Goal: Transaction & Acquisition: Purchase product/service

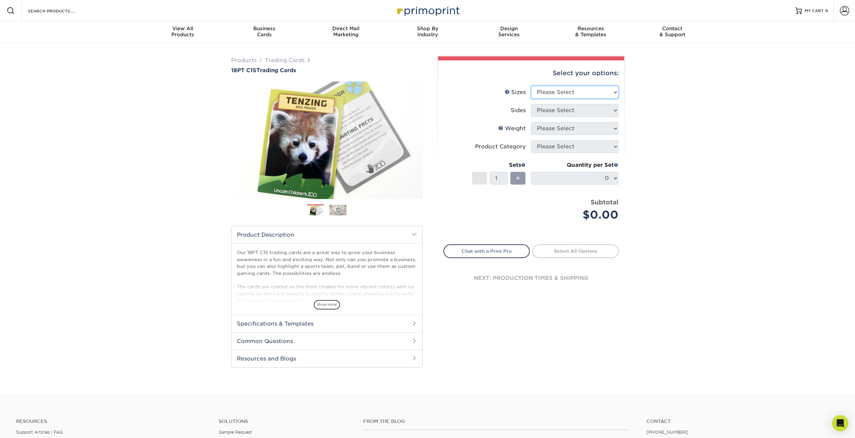
click at [564, 92] on select "Please Select 2.5" x 3.5"" at bounding box center [574, 92] width 87 height 13
select select "2.50x3.50"
click at [531, 86] on select "Please Select 2.5" x 3.5"" at bounding box center [574, 92] width 87 height 13
click at [555, 114] on select "Please Select Print Both Sides Print Front Only" at bounding box center [574, 110] width 87 height 13
select select "13abbda7-1d64-4f25-8bb2-c179b224825d"
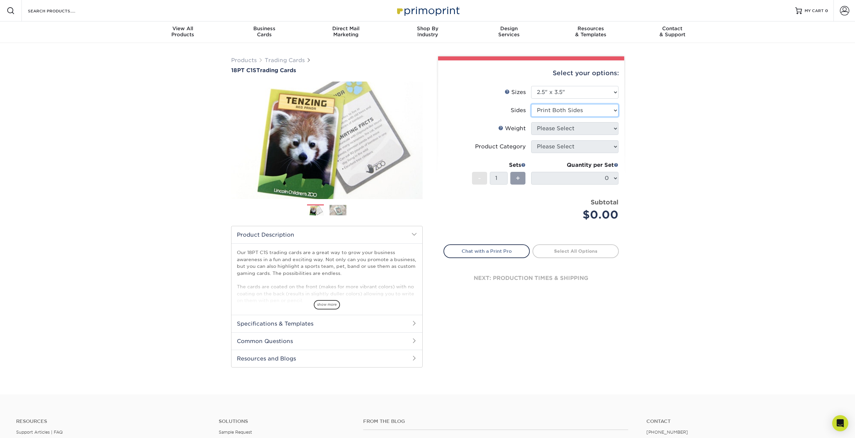
click at [531, 104] on select "Please Select Print Both Sides Print Front Only" at bounding box center [574, 110] width 87 height 13
click at [554, 130] on select "Please Select 18PT C1S" at bounding box center [574, 128] width 87 height 13
select select "18PTC1S"
click at [531, 122] on select "Please Select 18PT C1S" at bounding box center [574, 128] width 87 height 13
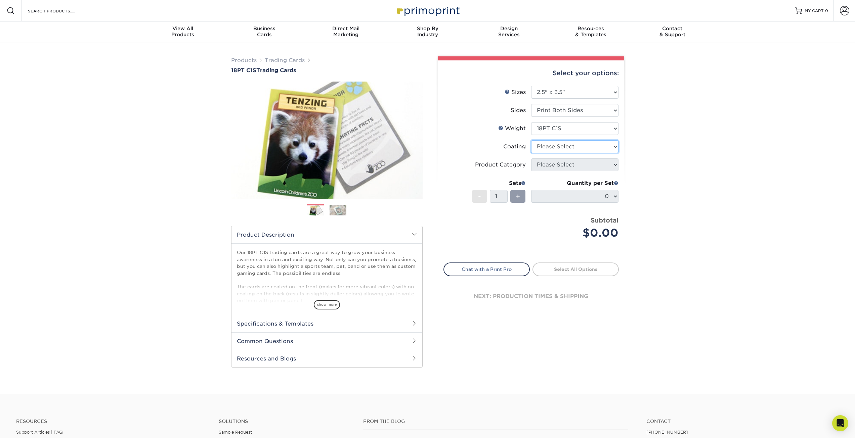
click at [551, 145] on select at bounding box center [574, 146] width 87 height 13
select select "3e7618de-abca-4bda-9f97-8b9129e913d8"
click at [531, 140] on select at bounding box center [574, 146] width 87 height 13
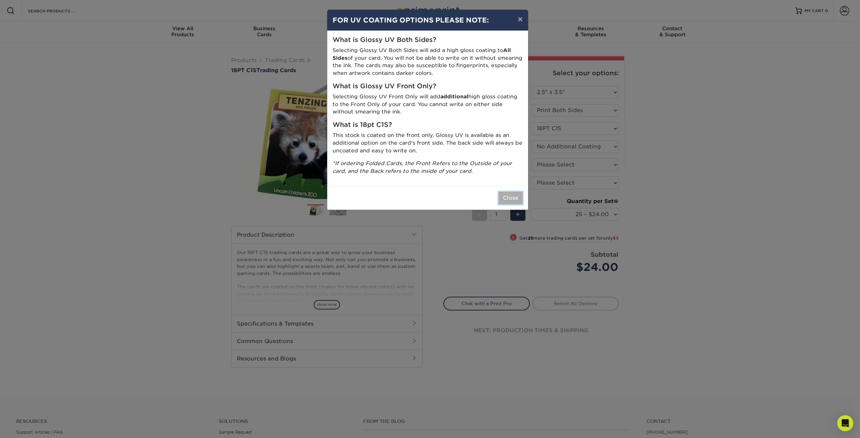
click at [515, 201] on button "Close" at bounding box center [511, 198] width 24 height 13
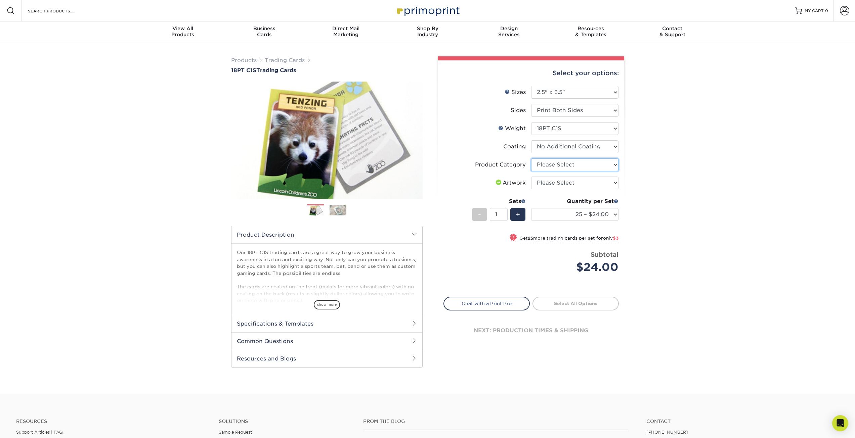
click at [541, 164] on select "Please Select Trading Cards" at bounding box center [574, 165] width 87 height 13
select select "c2f9bce9-36c2-409d-b101-c29d9d031e18"
click at [531, 159] on select "Please Select Trading Cards" at bounding box center [574, 165] width 87 height 13
click at [544, 184] on select "Please Select I will upload files I need a design - $100" at bounding box center [574, 183] width 87 height 13
select select "upload"
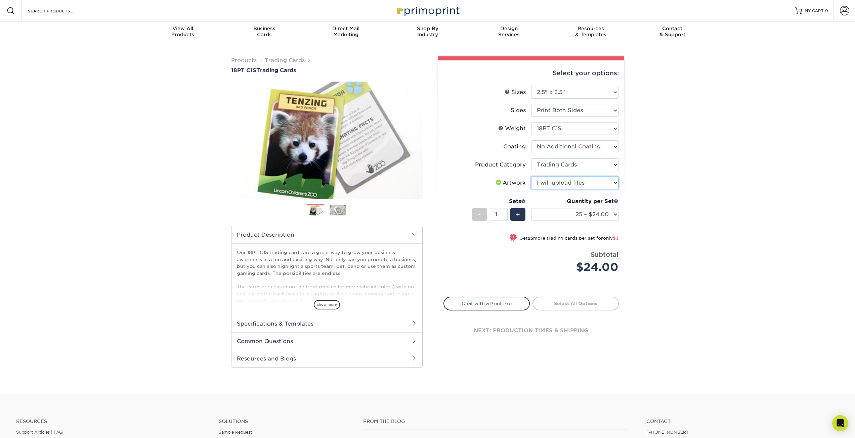
click at [531, 177] on select "Please Select I will upload files I need a design - $100" at bounding box center [574, 183] width 87 height 13
click at [566, 214] on select "25 – $24.00 50 – $27.00 75 – $35.00 100 – $39.00 250 – $45.00 500 – $55.00 1000…" at bounding box center [574, 214] width 87 height 13
select select "75 – $35.00"
click at [531, 208] on select "25 – $24.00 50 – $27.00 75 – $35.00 100 – $39.00 250 – $45.00 500 – $55.00 1000…" at bounding box center [574, 214] width 87 height 13
click at [590, 305] on link "Proceed to Shipping" at bounding box center [576, 303] width 86 height 12
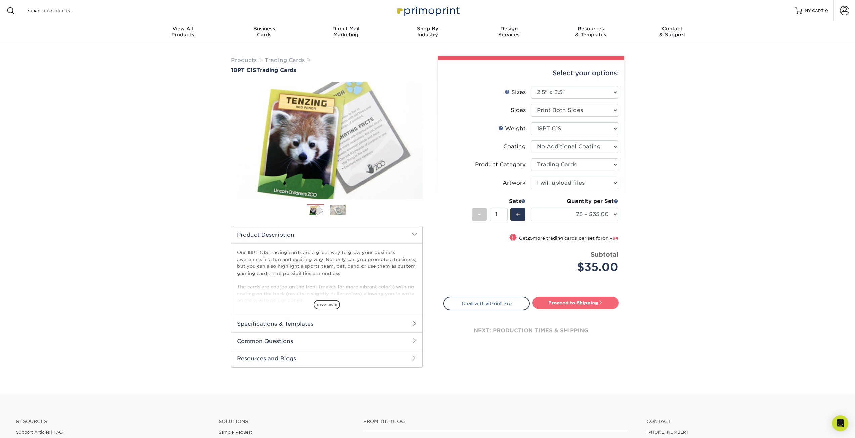
type input "Set 1"
select select "8c438b0d-5dfa-4098-b65e-093ce9ccf599"
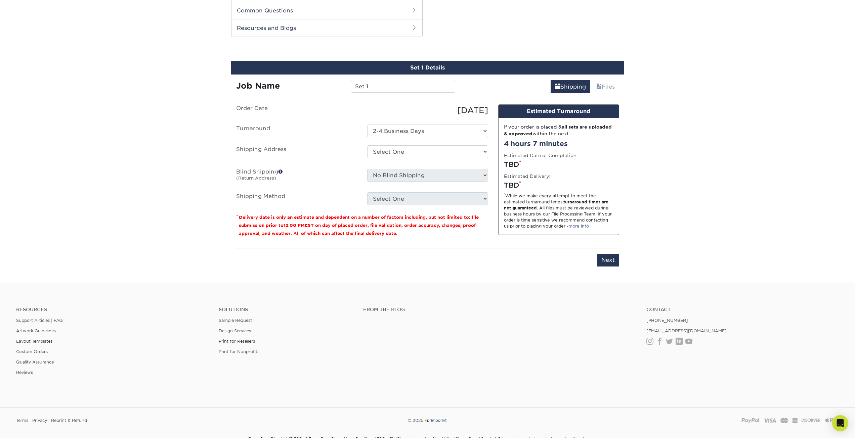
scroll to position [335, 0]
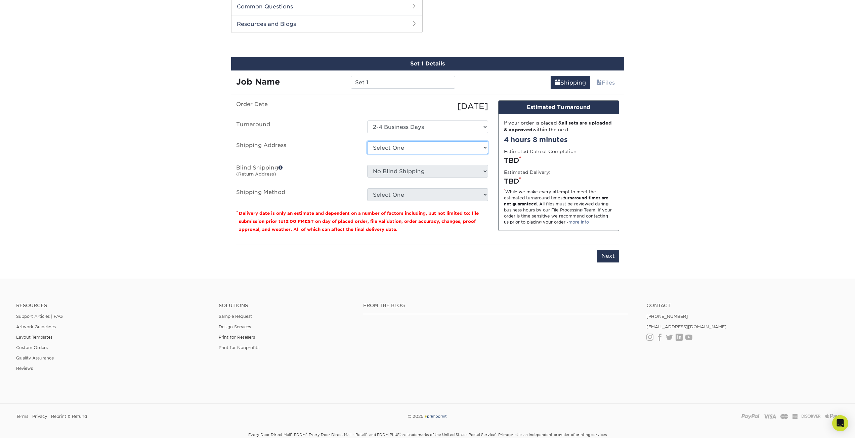
click at [391, 149] on select "Select One + Add New Address - Login" at bounding box center [427, 147] width 121 height 13
click at [335, 154] on label "Shipping Address" at bounding box center [296, 148] width 131 height 15
click at [382, 127] on select "Select One 2-4 Business Days" at bounding box center [427, 127] width 121 height 13
click at [338, 130] on label "Turnaround" at bounding box center [296, 127] width 131 height 13
click at [377, 149] on select "Select One + Add New Address - Login" at bounding box center [427, 147] width 121 height 13
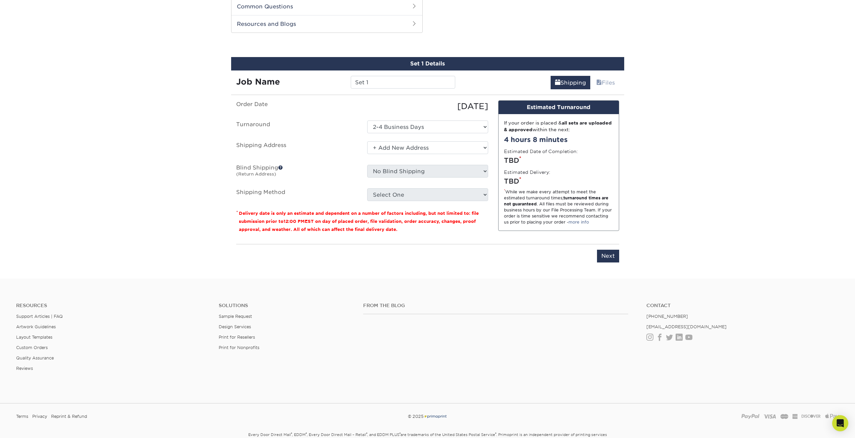
click at [367, 141] on select "Select One + Add New Address - Login" at bounding box center [427, 147] width 121 height 13
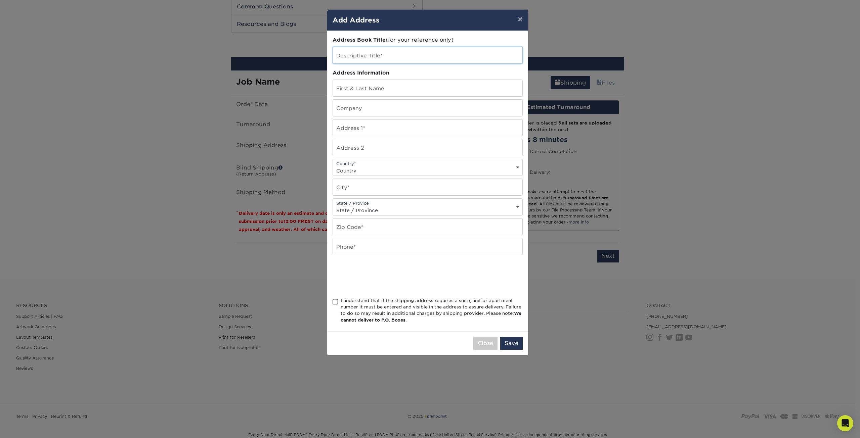
click at [371, 55] on input "text" at bounding box center [428, 55] width 190 height 16
click at [199, 68] on div "× Add Address Address Book Title (for your reference only) Descriptive Title* A…" at bounding box center [430, 219] width 860 height 438
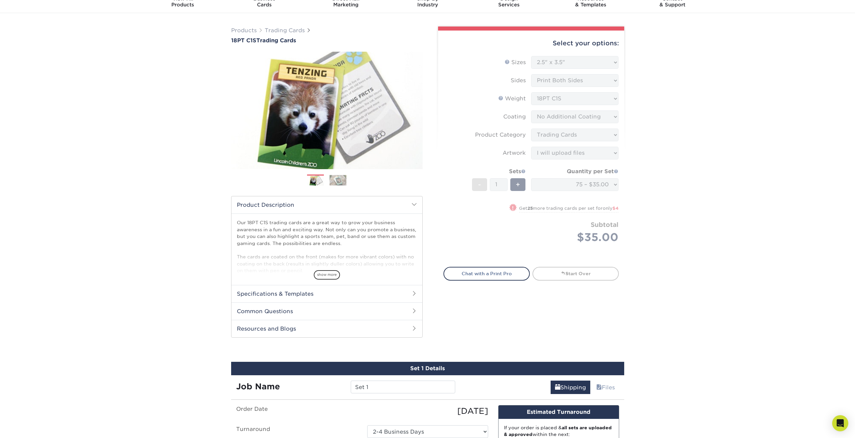
scroll to position [0, 0]
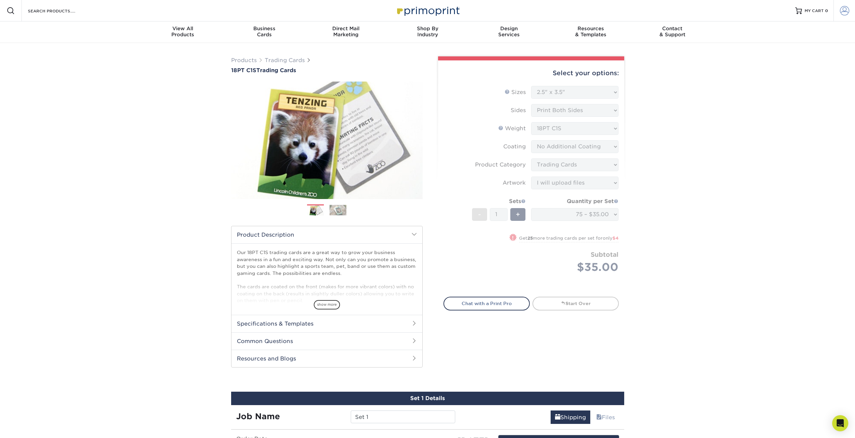
click at [849, 13] on link "Account" at bounding box center [845, 11] width 22 height 22
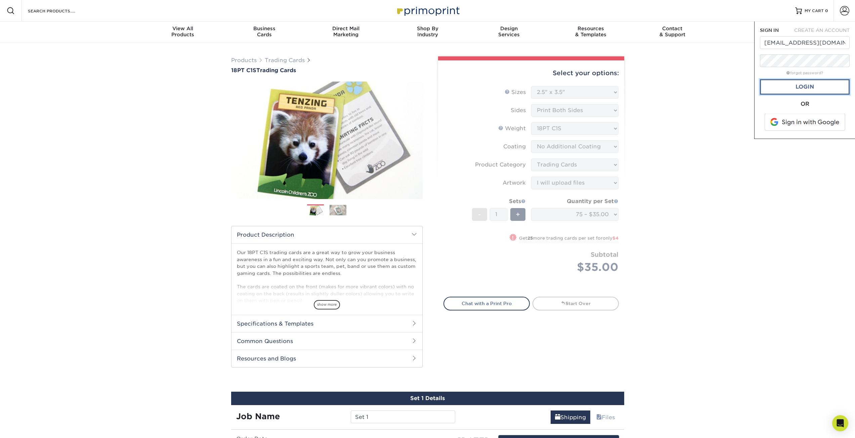
click at [795, 91] on link "Login" at bounding box center [805, 86] width 90 height 15
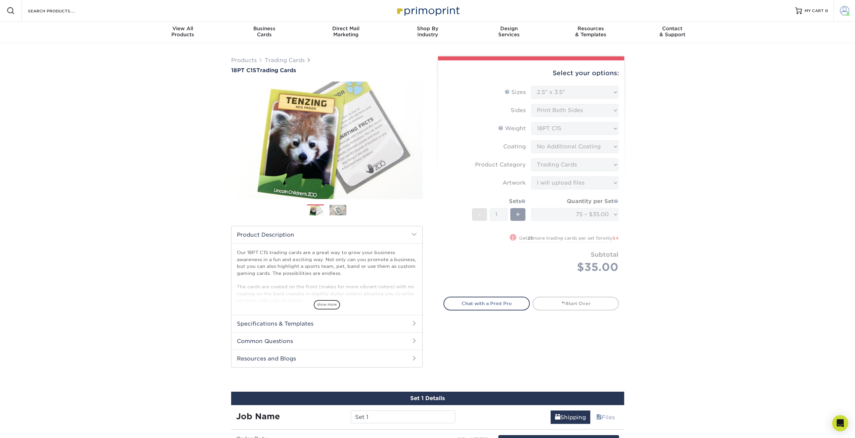
click at [844, 9] on span at bounding box center [844, 10] width 9 height 9
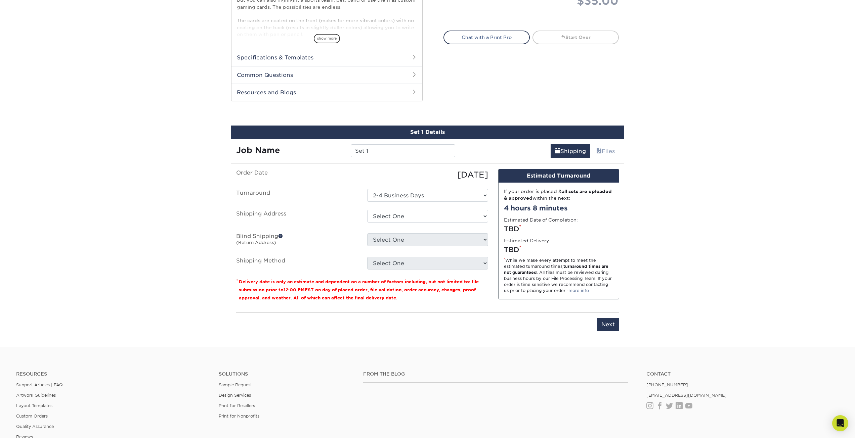
scroll to position [269, 0]
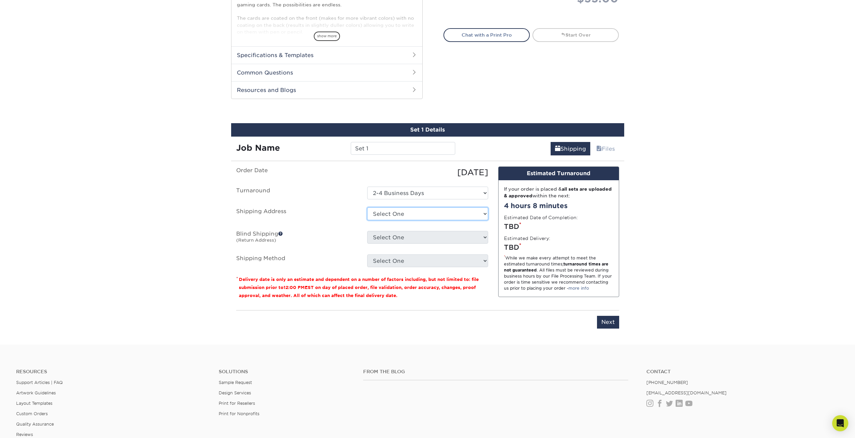
click at [385, 215] on select "Select One 296 GREEN HILL RD, MADISON, CT 296 GREEN HILL RD, MADISON, CT 296 GR…" at bounding box center [427, 214] width 121 height 13
select select "241846"
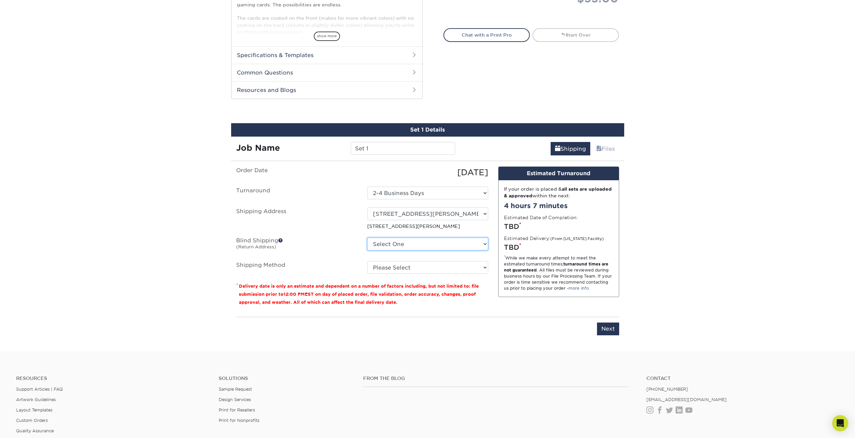
click at [399, 246] on select "Select One 296 GREEN HILL RD, MADISON, CT 296 GREEN HILL RD, MADISON, CT 296 GR…" at bounding box center [427, 244] width 121 height 13
select select "241846"
click at [367, 238] on select "Select One 296 GREEN HILL RD, MADISON, CT 296 GREEN HILL RD, MADISON, CT 296 GR…" at bounding box center [427, 244] width 121 height 13
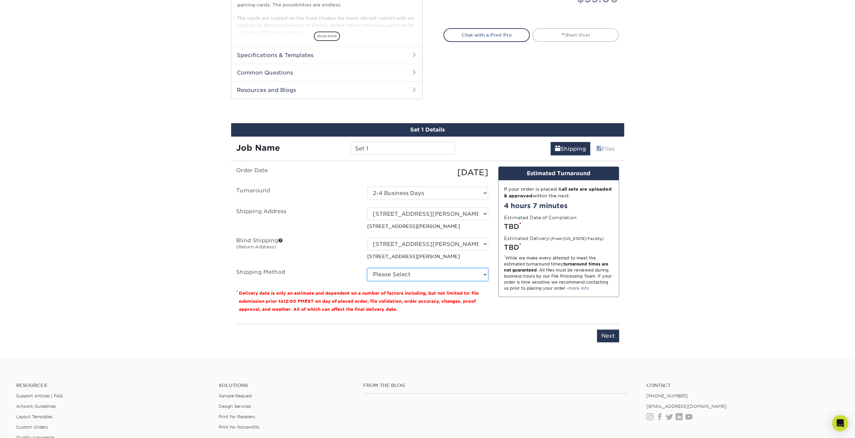
click at [393, 274] on select "Please Select 3 Day Shipping Service (+$21.58) 2 Day Air Shipping (+$22.05) Gro…" at bounding box center [427, 274] width 121 height 13
select select "12"
click at [367, 268] on select "Please Select 3 Day Shipping Service (+$21.58) 2 Day Air Shipping (+$22.05) Gro…" at bounding box center [427, 274] width 121 height 13
click at [606, 339] on input "Next" at bounding box center [608, 336] width 22 height 13
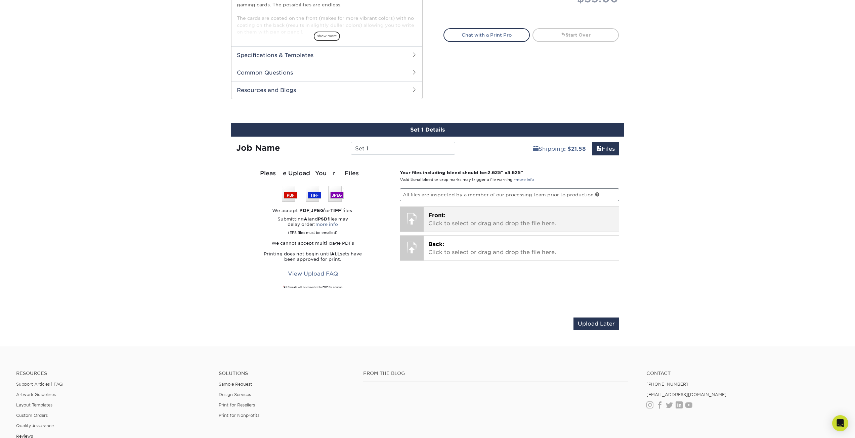
click at [438, 221] on p "Front: Click to select or drag and drop the file here." at bounding box center [521, 220] width 186 height 16
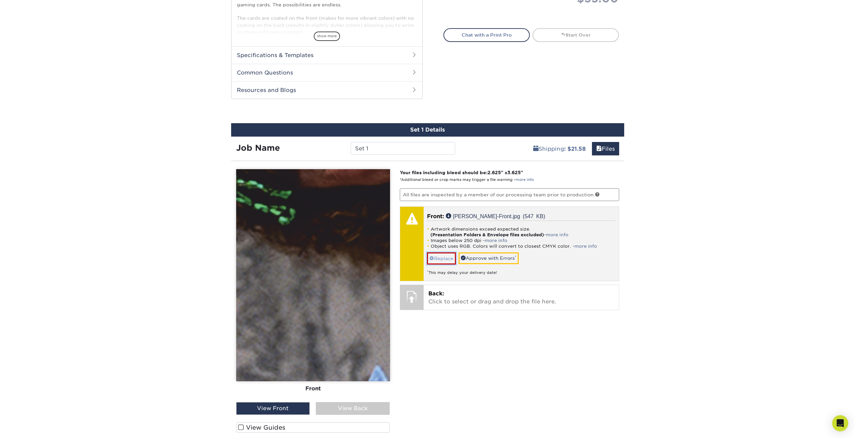
click at [443, 254] on link "Replace" at bounding box center [441, 259] width 29 height 12
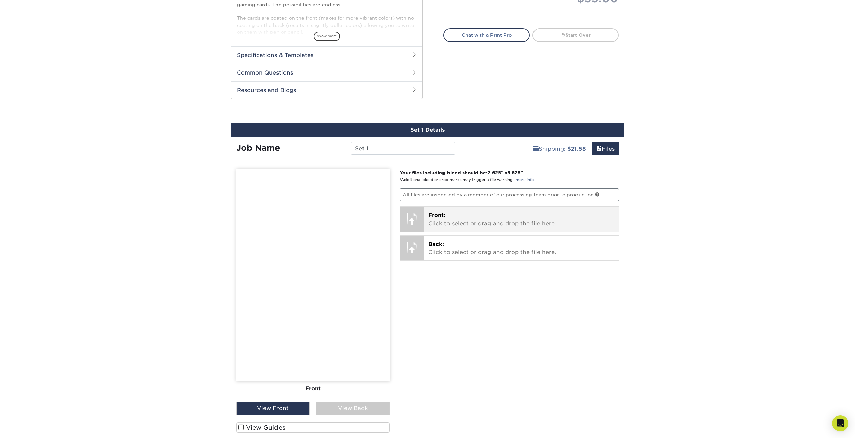
click at [444, 211] on div "Front: Click to select or drag and drop the file here. Choose file Catherine-Fr…" at bounding box center [521, 219] width 195 height 25
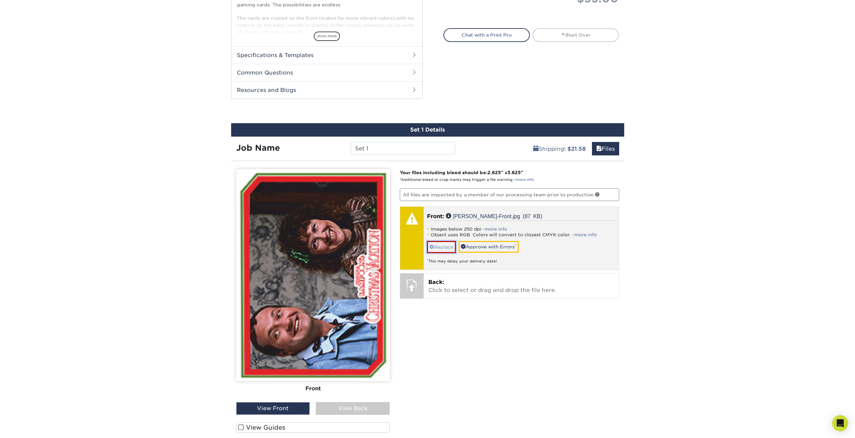
click at [439, 246] on link "Replace" at bounding box center [441, 247] width 29 height 12
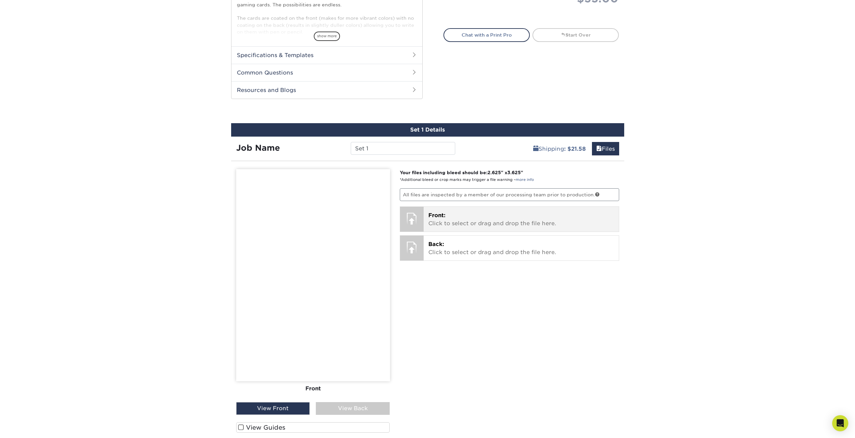
click at [445, 210] on div "Front: Click to select or drag and drop the file here. Choose file Catherine-Fr…" at bounding box center [521, 219] width 195 height 25
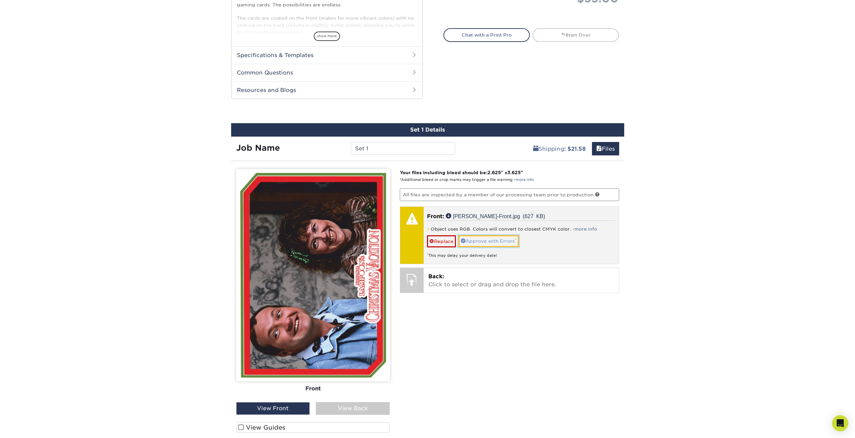
click at [504, 241] on link "Approve with Errors *" at bounding box center [489, 241] width 60 height 11
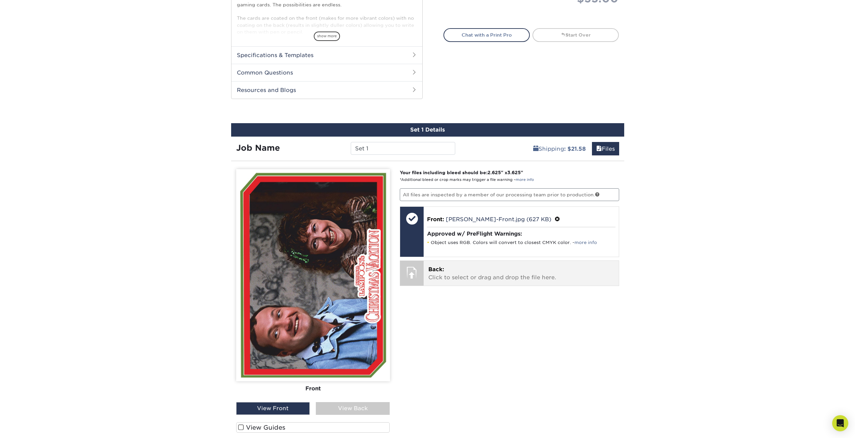
click at [452, 276] on p "Back: Click to select or drag and drop the file here." at bounding box center [521, 274] width 186 height 16
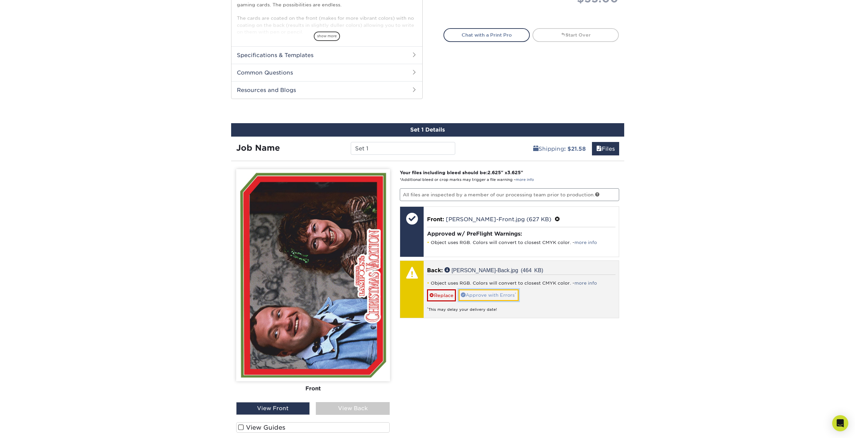
click at [489, 297] on link "Approve with Errors *" at bounding box center [489, 295] width 60 height 11
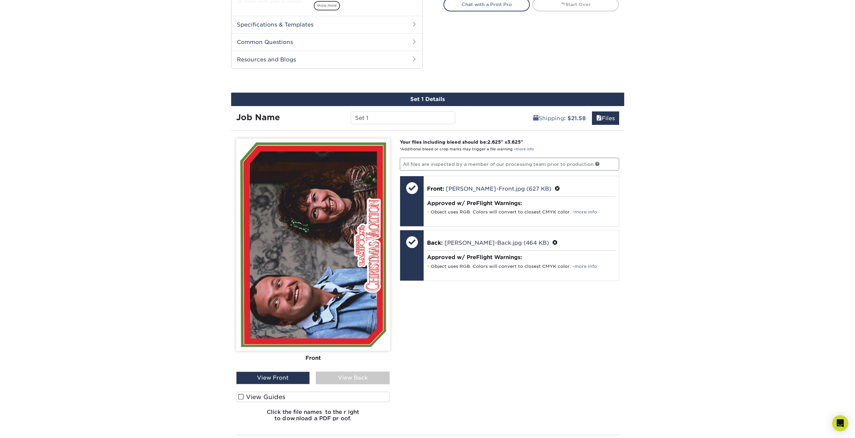
scroll to position [437, 0]
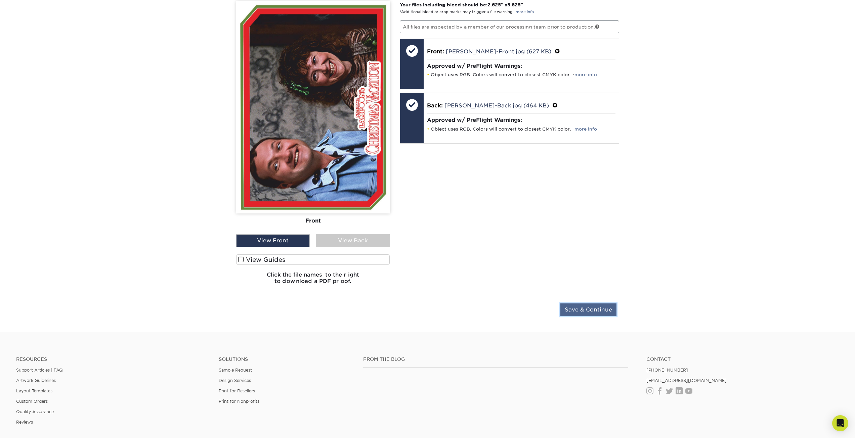
click at [582, 307] on input "Save & Continue" at bounding box center [588, 310] width 56 height 13
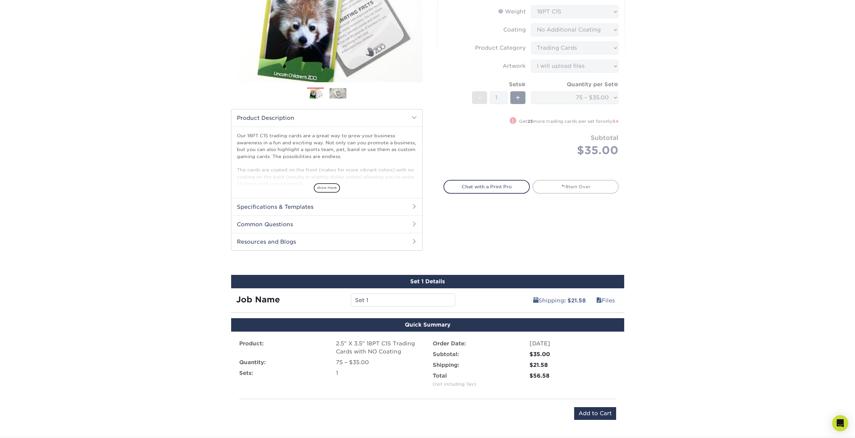
scroll to position [177, 0]
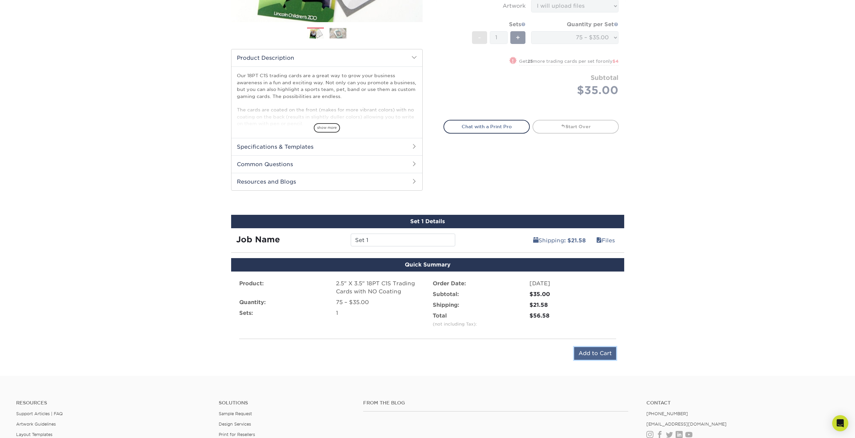
click at [589, 352] on input "Add to Cart" at bounding box center [595, 353] width 42 height 13
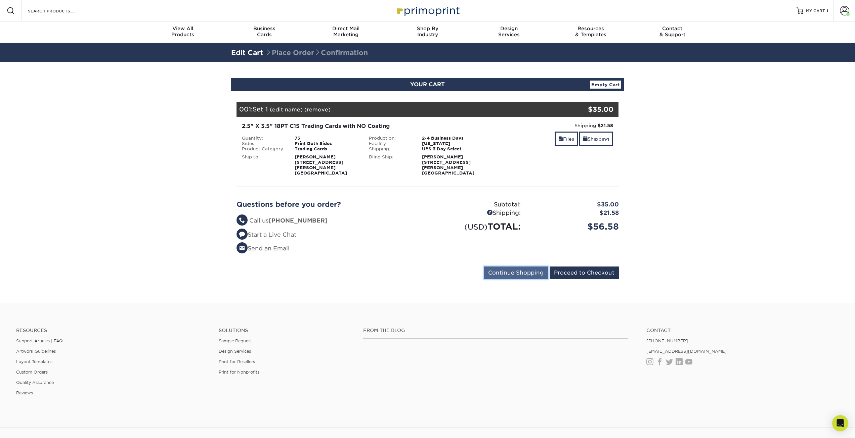
click at [507, 269] on input "Continue Shopping" at bounding box center [516, 273] width 64 height 13
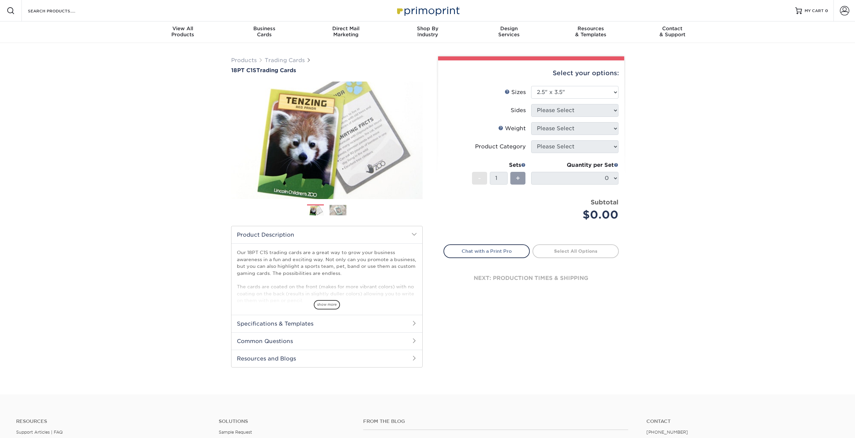
select select "2.50x3.50"
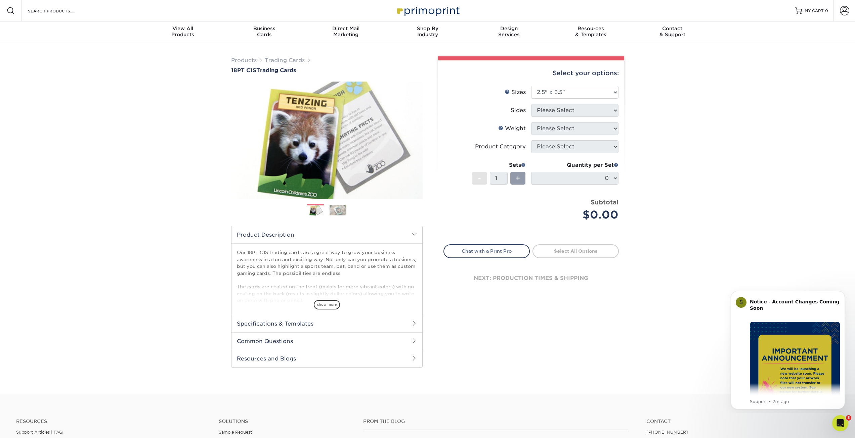
click at [608, 113] on div "Select your options: Sizes Help Sizes Please Select 2.5" x 3.5" Sides N/A" at bounding box center [529, 216] width 202 height 320
click at [842, 292] on icon "Dismiss notification" at bounding box center [843, 293] width 2 height 2
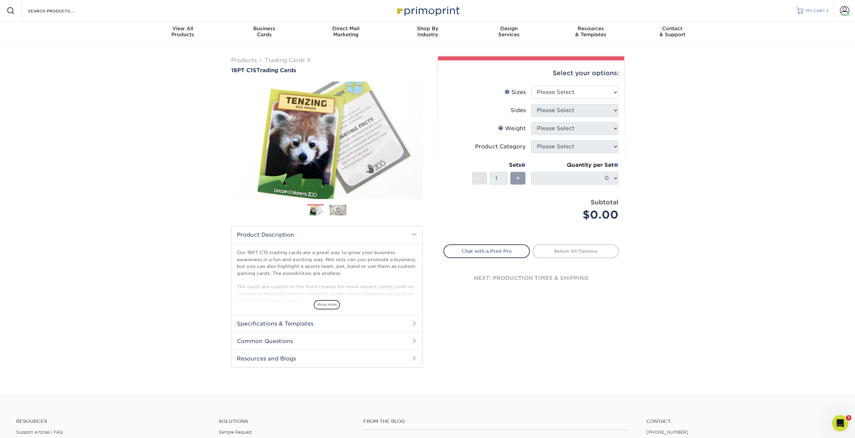
click at [821, 7] on link "MY CART 1" at bounding box center [813, 11] width 32 height 22
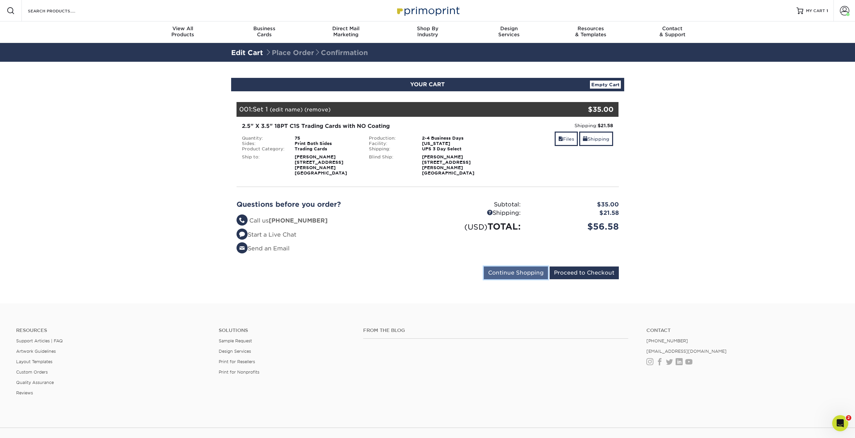
click at [509, 270] on input "Continue Shopping" at bounding box center [516, 273] width 64 height 13
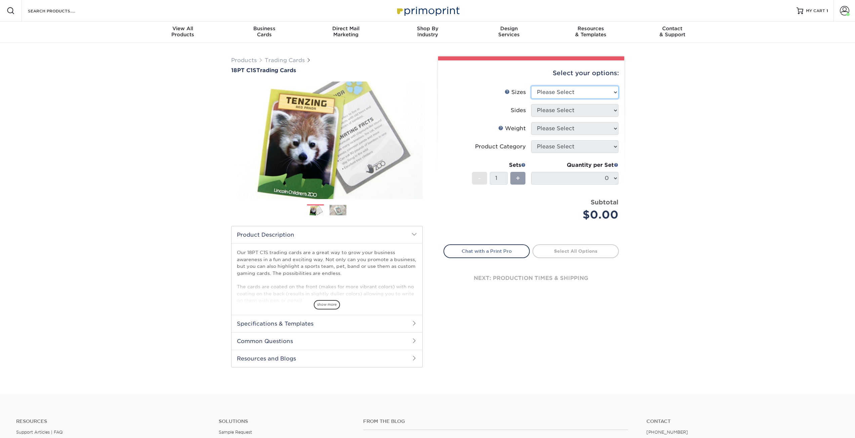
click at [576, 95] on select "Please Select 2.5" x 3.5"" at bounding box center [574, 92] width 87 height 13
select select "2.50x3.50"
click at [531, 86] on select "Please Select 2.5" x 3.5"" at bounding box center [574, 92] width 87 height 13
click at [566, 112] on select "Please Select Print Both Sides Print Front Only" at bounding box center [574, 110] width 87 height 13
select select "13abbda7-1d64-4f25-8bb2-c179b224825d"
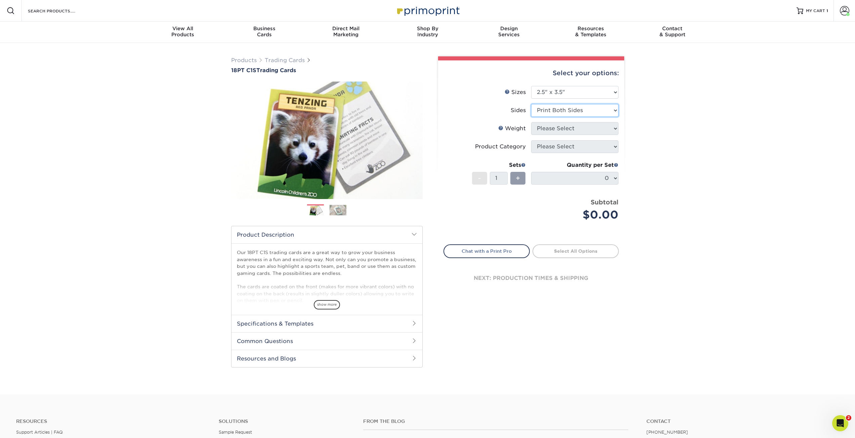
click at [531, 104] on select "Please Select Print Both Sides Print Front Only" at bounding box center [574, 110] width 87 height 13
click at [550, 128] on select "Please Select 18PT C1S" at bounding box center [574, 128] width 87 height 13
select select "18PTC1S"
click at [531, 122] on select "Please Select 18PT C1S" at bounding box center [574, 128] width 87 height 13
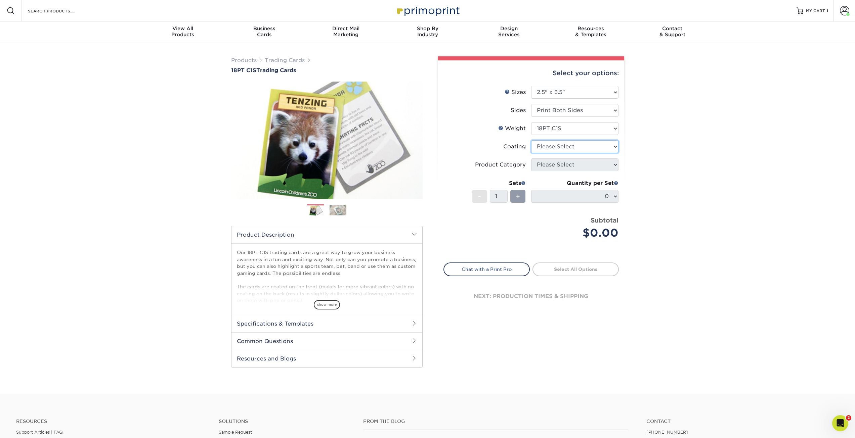
click at [550, 144] on select at bounding box center [574, 146] width 87 height 13
select select "3e7618de-abca-4bda-9f97-8b9129e913d8"
click at [531, 140] on select at bounding box center [574, 146] width 87 height 13
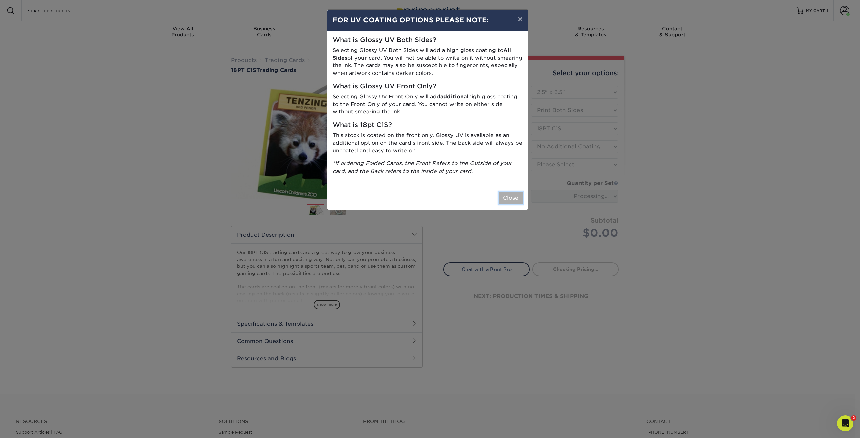
click at [519, 195] on button "Close" at bounding box center [511, 198] width 24 height 13
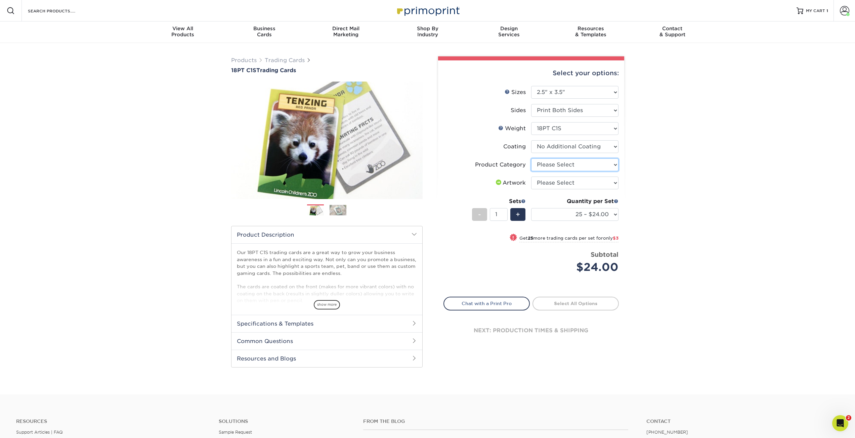
click at [563, 166] on select "Please Select Trading Cards" at bounding box center [574, 165] width 87 height 13
select select "c2f9bce9-36c2-409d-b101-c29d9d031e18"
click at [531, 159] on select "Please Select Trading Cards" at bounding box center [574, 165] width 87 height 13
click at [564, 182] on select "Please Select I will upload files I need a design - $100" at bounding box center [574, 183] width 87 height 13
select select "upload"
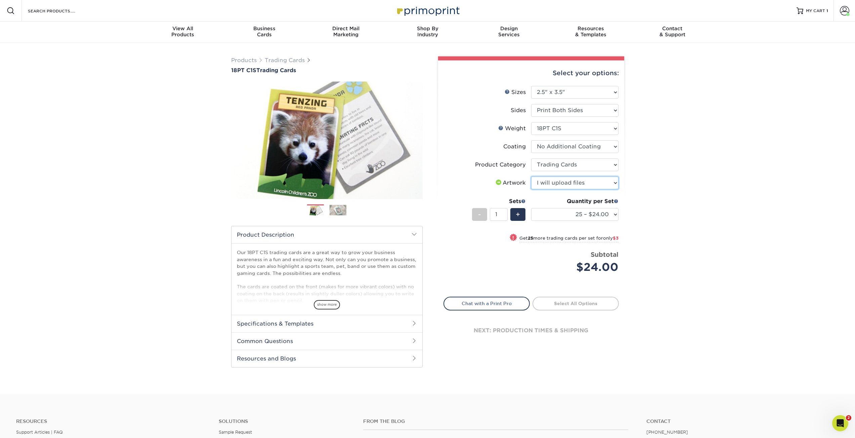
click at [531, 177] on select "Please Select I will upload files I need a design - $100" at bounding box center [574, 183] width 87 height 13
click at [551, 215] on select "25 – $24.00 50 – $27.00 75 – $35.00 100 – $39.00 250 – $45.00 500 – $55.00 1000…" at bounding box center [574, 214] width 87 height 13
select select "75 – $35.00"
click at [531, 208] on select "25 – $24.00 50 – $27.00 75 – $35.00 100 – $39.00 250 – $45.00 500 – $55.00 1000…" at bounding box center [574, 214] width 87 height 13
click at [570, 304] on link "Proceed to Shipping" at bounding box center [576, 303] width 86 height 12
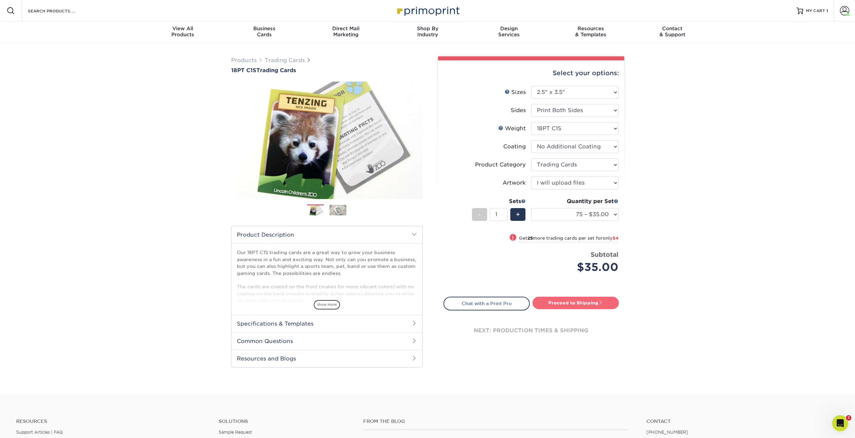
type input "Set 1"
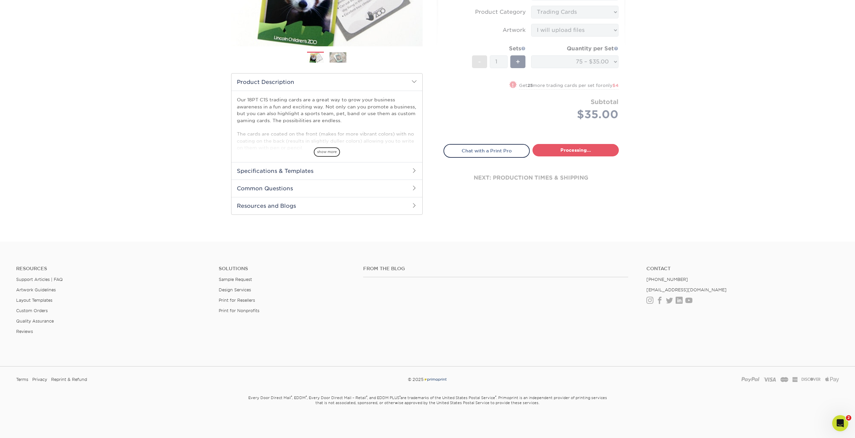
select select "8c438b0d-5dfa-4098-b65e-093ce9ccf599"
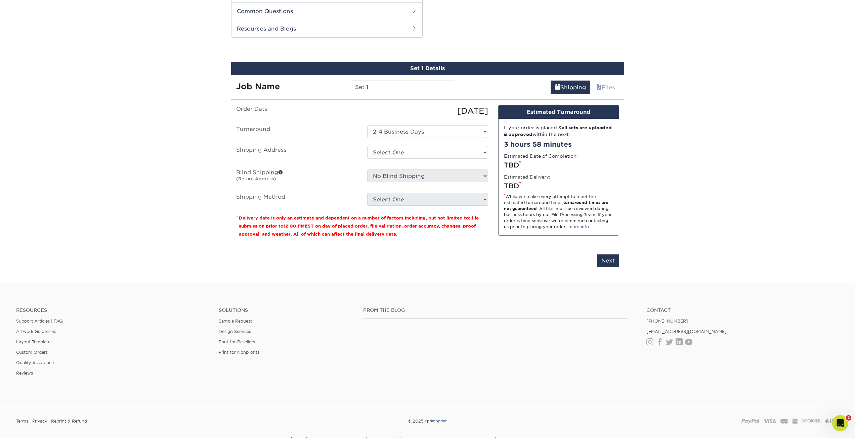
scroll to position [335, 0]
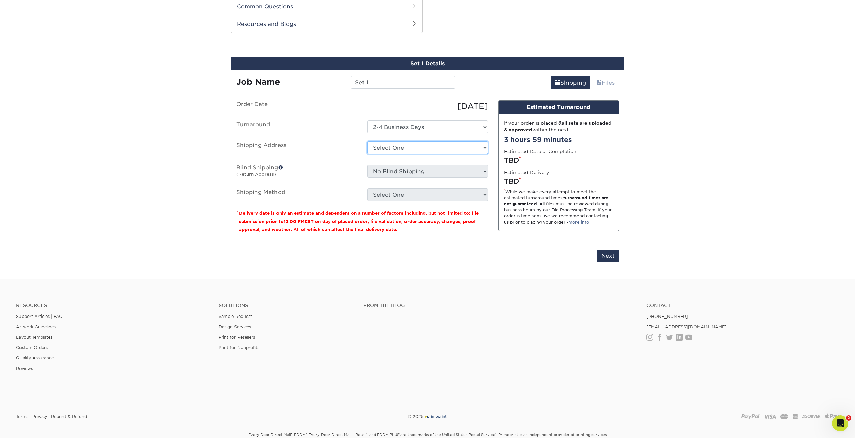
click at [380, 146] on select "Select One chase chase gina davis Patrick Ganino + Add New Address" at bounding box center [427, 147] width 121 height 13
select select "272583"
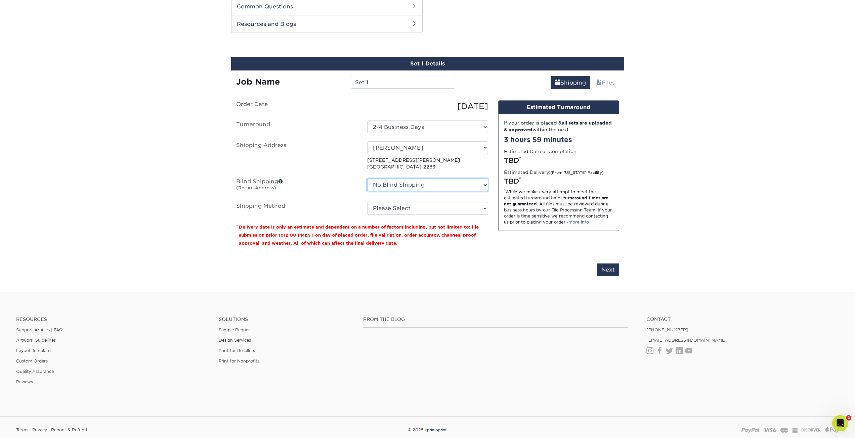
click at [411, 186] on select "No Blind Shipping chase chase gina davis Patrick Ganino + Add New Address" at bounding box center [427, 185] width 121 height 13
select select "272583"
click at [367, 179] on select "No Blind Shipping chase chase gina davis Patrick Ganino + Add New Address" at bounding box center [427, 185] width 121 height 13
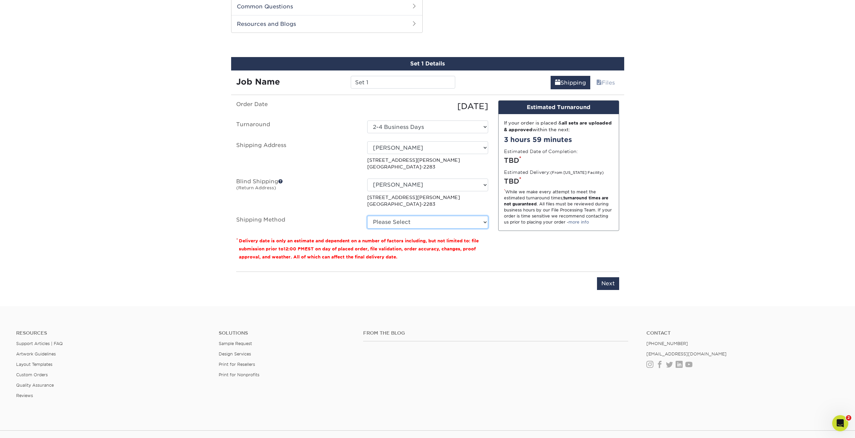
click at [395, 225] on select "Please Select 3 Day Shipping Service (+$21.58) 2 Day Air Shipping (+$22.05) Gro…" at bounding box center [427, 222] width 121 height 13
select select "12"
click at [367, 216] on select "Please Select 3 Day Shipping Service (+$21.58) 2 Day Air Shipping (+$22.05) Gro…" at bounding box center [427, 222] width 121 height 13
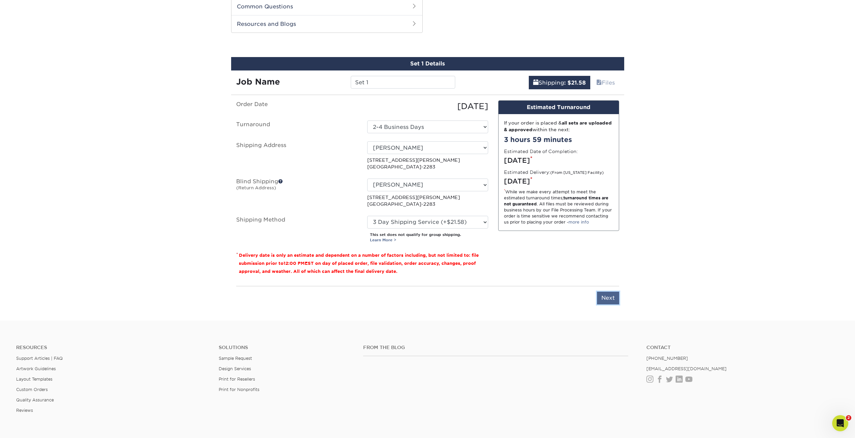
click at [611, 301] on input "Next" at bounding box center [608, 298] width 22 height 13
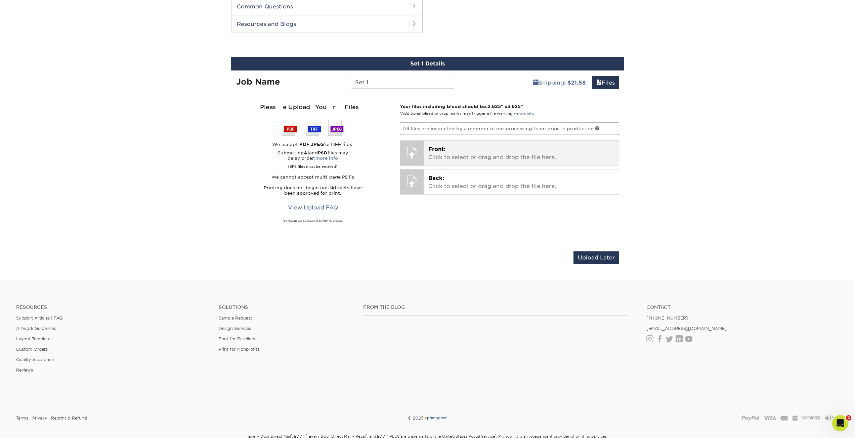
click at [458, 148] on p "Front: Click to select or drag and drop the file here." at bounding box center [521, 153] width 186 height 16
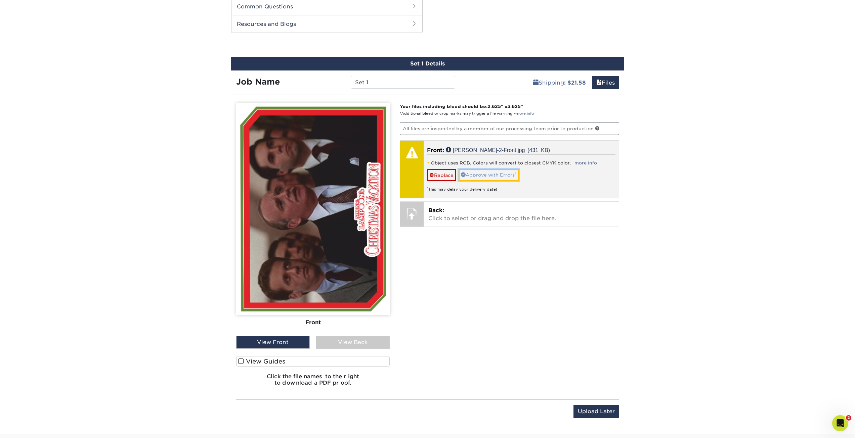
click at [476, 174] on link "Approve with Errors *" at bounding box center [489, 174] width 60 height 11
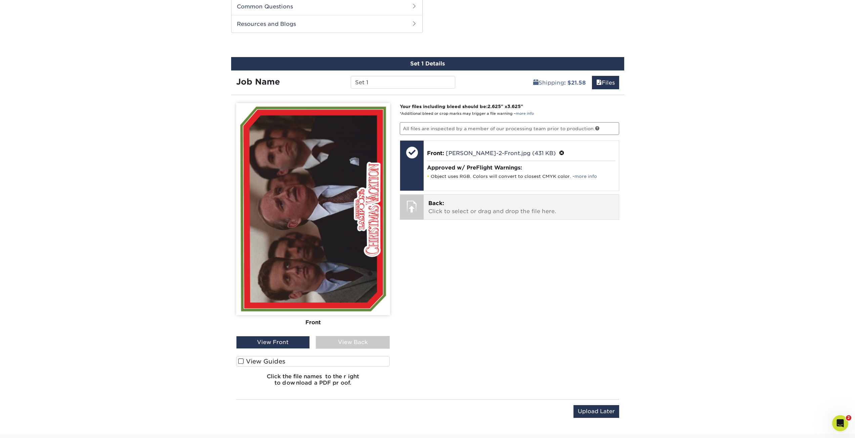
click at [461, 204] on p "Back: Click to select or drag and drop the file here." at bounding box center [521, 208] width 186 height 16
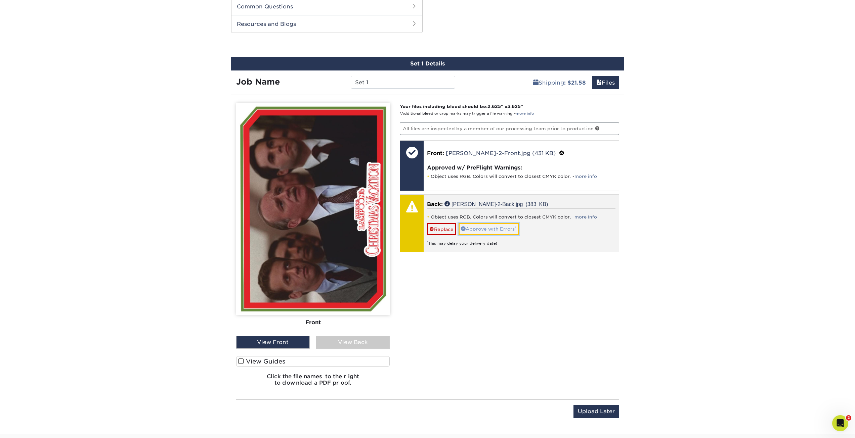
click at [483, 231] on link "Approve with Errors *" at bounding box center [489, 228] width 60 height 11
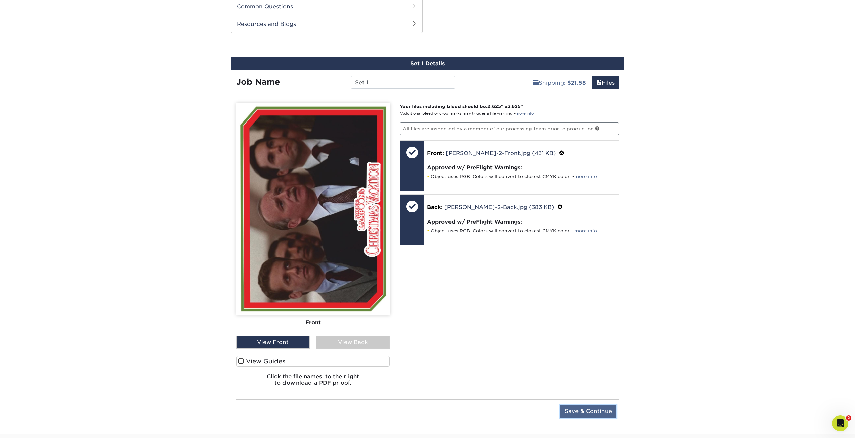
click at [576, 409] on input "Save & Continue" at bounding box center [588, 412] width 56 height 13
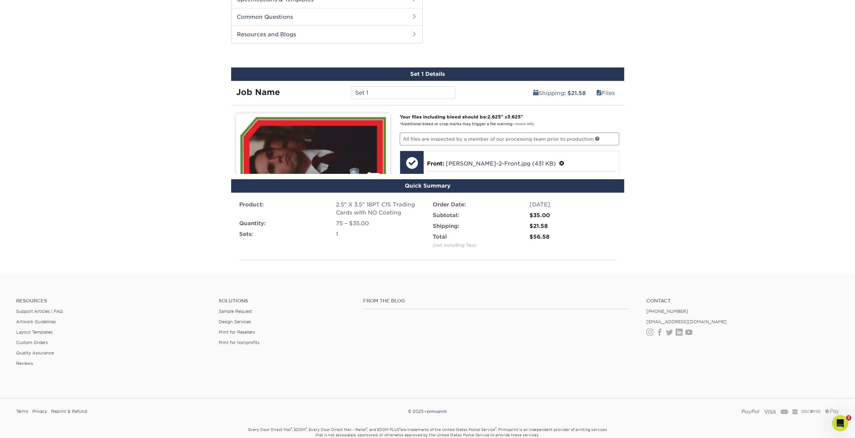
scroll to position [311, 0]
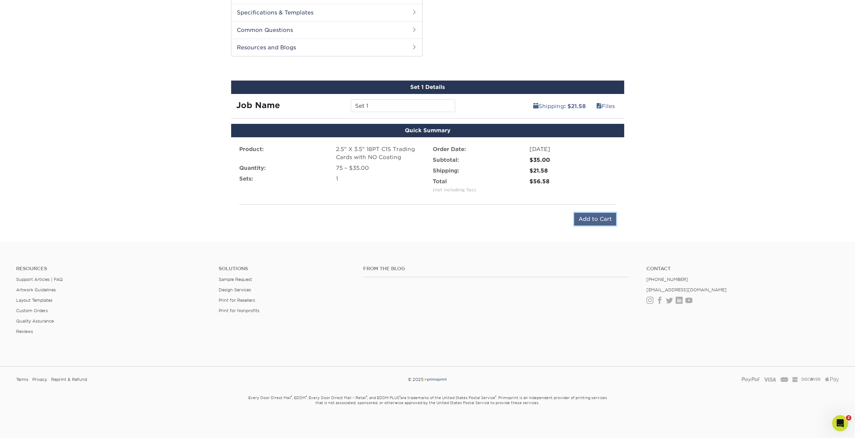
click at [589, 217] on input "Add to Cart" at bounding box center [595, 219] width 42 height 13
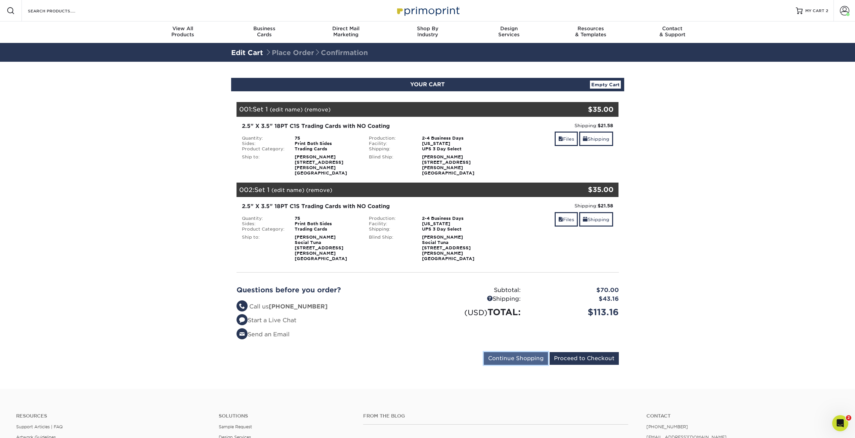
click at [524, 352] on input "Continue Shopping" at bounding box center [516, 358] width 64 height 13
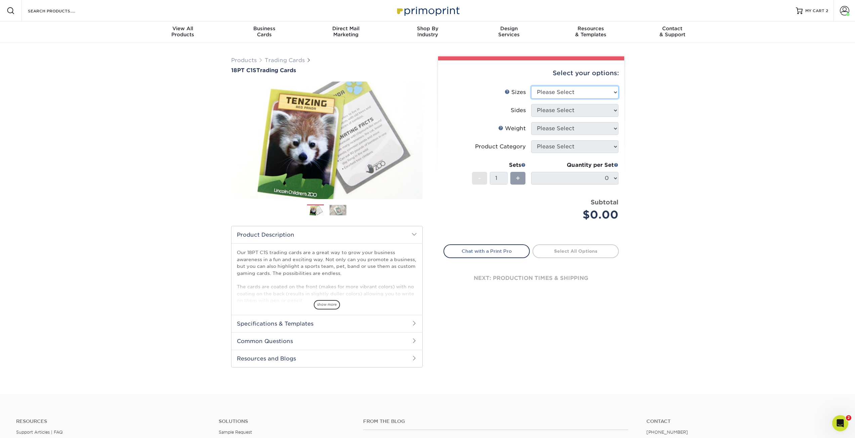
click at [552, 94] on select "Please Select 2.5" x 3.5"" at bounding box center [574, 92] width 87 height 13
select select "2.50x3.50"
click at [531, 86] on select "Please Select 2.5" x 3.5"" at bounding box center [574, 92] width 87 height 13
click at [544, 112] on select "Please Select Print Both Sides Print Front Only" at bounding box center [574, 110] width 87 height 13
select select "13abbda7-1d64-4f25-8bb2-c179b224825d"
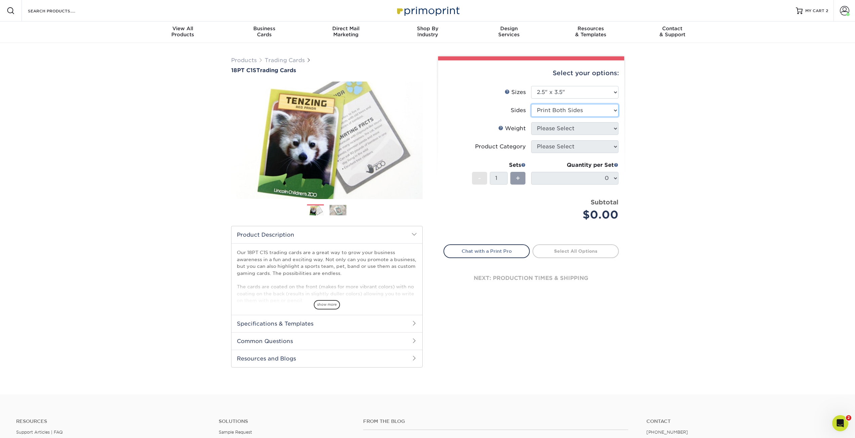
click at [531, 104] on select "Please Select Print Both Sides Print Front Only" at bounding box center [574, 110] width 87 height 13
click at [545, 126] on select "Please Select 18PT C1S" at bounding box center [574, 128] width 87 height 13
select select "18PTC1S"
click at [531, 122] on select "Please Select 18PT C1S" at bounding box center [574, 128] width 87 height 13
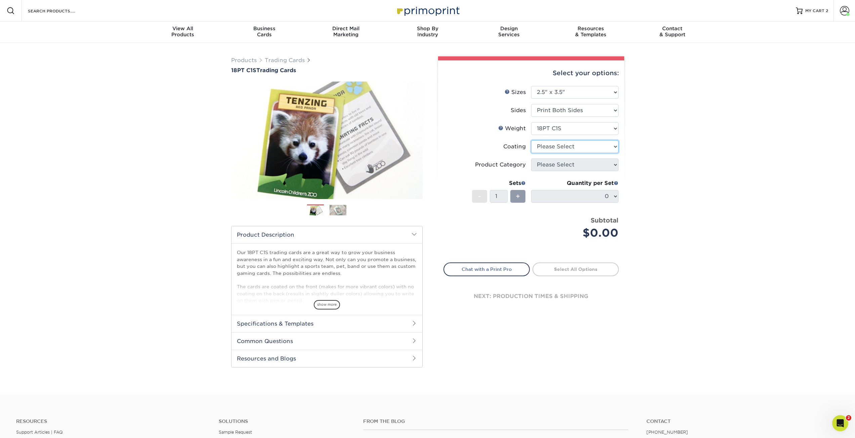
click at [545, 150] on select at bounding box center [574, 146] width 87 height 13
select select "3e7618de-abca-4bda-9f97-8b9129e913d8"
click at [531, 140] on select at bounding box center [574, 146] width 87 height 13
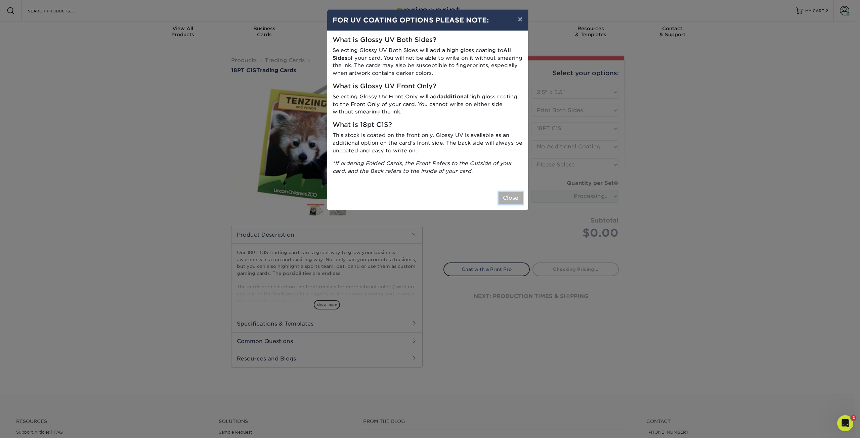
click at [510, 200] on button "Close" at bounding box center [511, 198] width 24 height 13
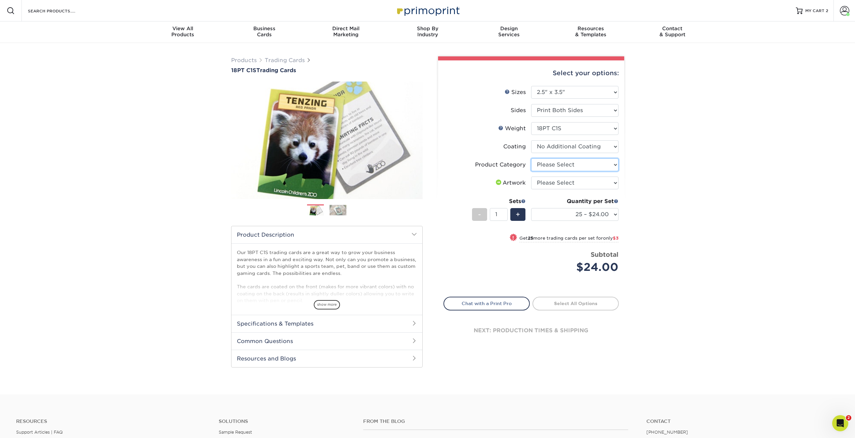
click at [553, 164] on select "Please Select Trading Cards" at bounding box center [574, 165] width 87 height 13
select select "c2f9bce9-36c2-409d-b101-c29d9d031e18"
click at [531, 159] on select "Please Select Trading Cards" at bounding box center [574, 165] width 87 height 13
click at [550, 184] on select "Please Select I will upload files I need a design - $100" at bounding box center [574, 183] width 87 height 13
select select "upload"
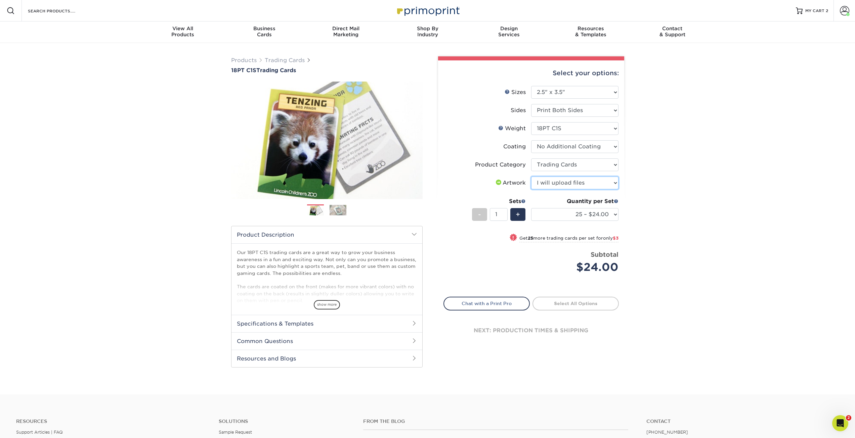
click at [531, 177] on select "Please Select I will upload files I need a design - $100" at bounding box center [574, 183] width 87 height 13
click at [565, 215] on select "25 – $24.00 50 – $27.00 75 – $35.00 100 – $39.00 250 – $45.00 500 – $55.00 1000…" at bounding box center [574, 214] width 87 height 13
select select "75 – $35.00"
click at [531, 208] on select "25 – $24.00 50 – $27.00 75 – $35.00 100 – $39.00 250 – $45.00 500 – $55.00 1000…" at bounding box center [574, 214] width 87 height 13
click at [547, 308] on link "Proceed to Shipping" at bounding box center [576, 303] width 86 height 12
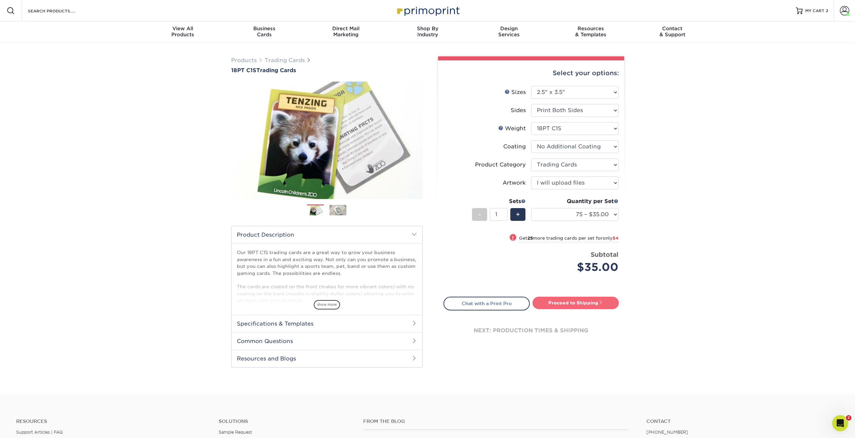
type input "Set 1"
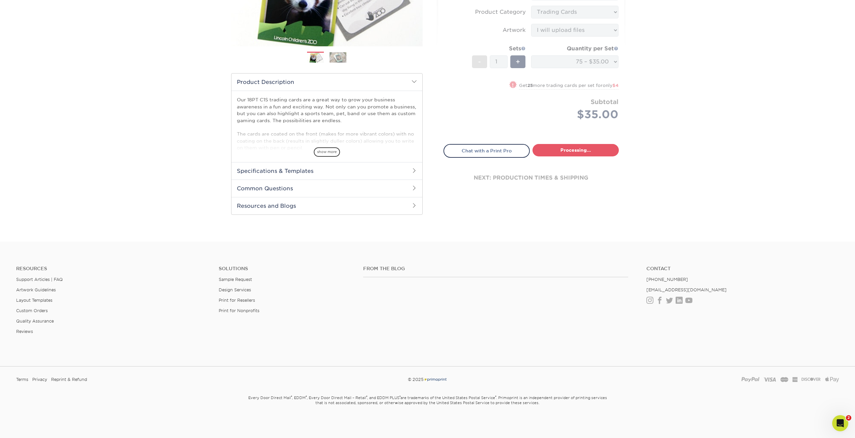
select select "8c438b0d-5dfa-4098-b65e-093ce9ccf599"
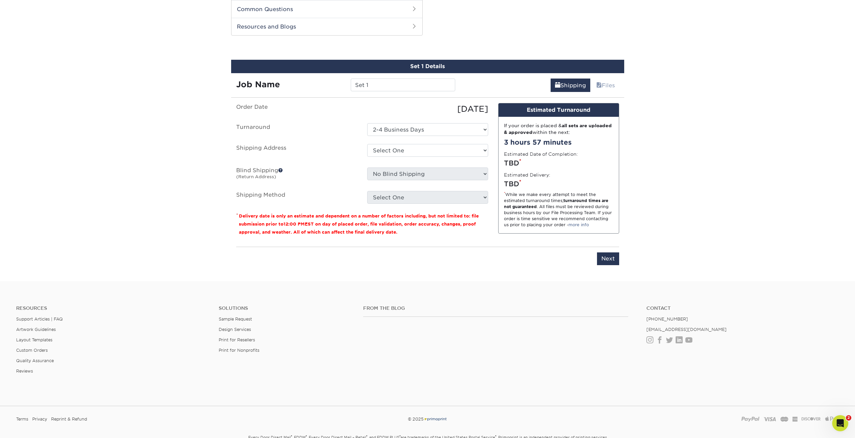
scroll to position [335, 0]
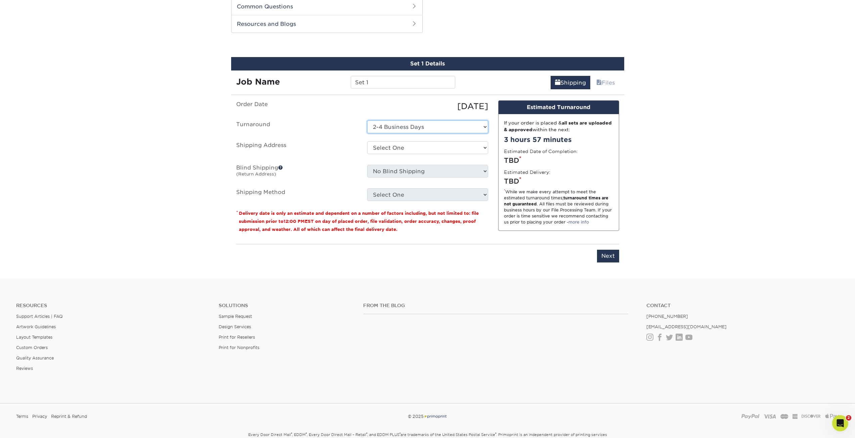
click at [420, 127] on select "Select One 2-4 Business Days" at bounding box center [427, 127] width 121 height 13
click at [412, 145] on select "Select One chase chase gina davis Patrick Ganino + Add New Address" at bounding box center [427, 147] width 121 height 13
select select "272583"
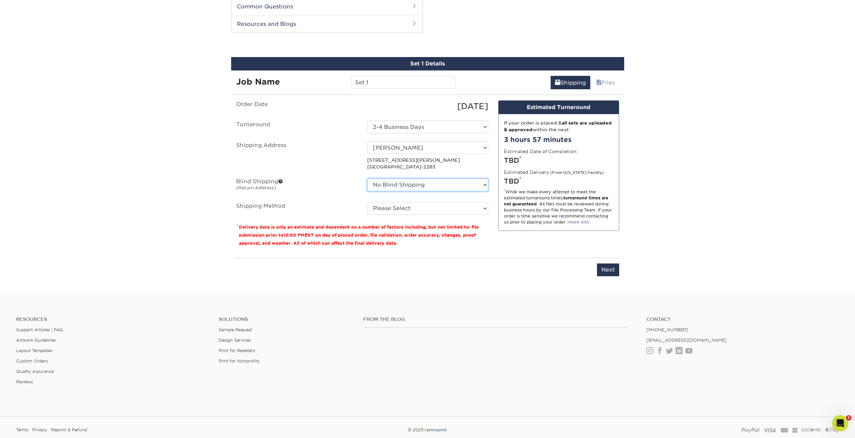
click at [400, 187] on select "No Blind Shipping chase chase gina davis Patrick Ganino + Add New Address" at bounding box center [427, 185] width 121 height 13
select select "272583"
click at [367, 179] on select "No Blind Shipping chase chase gina davis Patrick Ganino + Add New Address" at bounding box center [427, 185] width 121 height 13
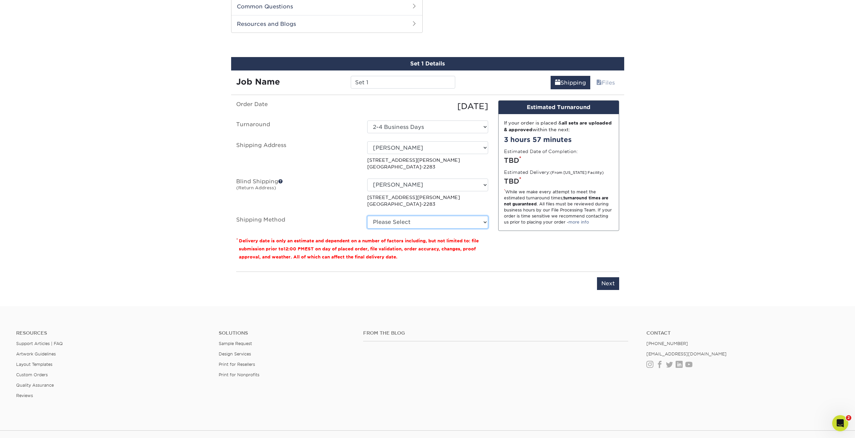
click at [402, 222] on select "Please Select 3 Day Shipping Service (+$21.58) 2 Day Air Shipping (+$22.05) Gro…" at bounding box center [427, 222] width 121 height 13
select select "12"
click at [367, 216] on select "Please Select 3 Day Shipping Service (+$21.58) 2 Day Air Shipping (+$22.05) Gro…" at bounding box center [427, 222] width 121 height 13
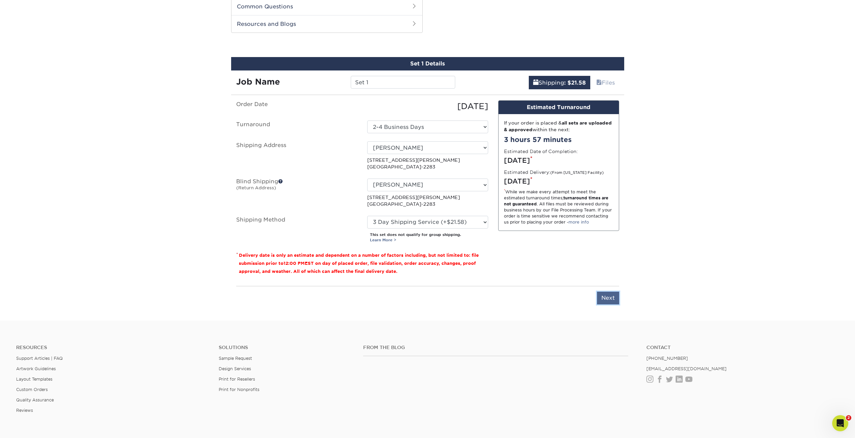
click at [611, 301] on input "Next" at bounding box center [608, 298] width 22 height 13
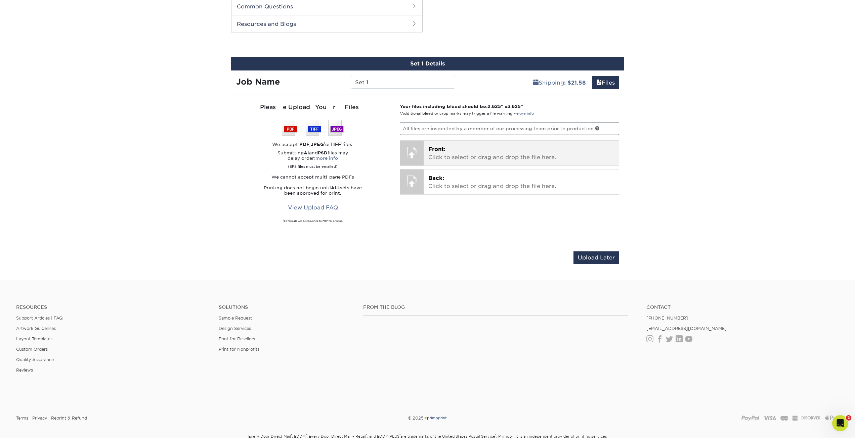
click at [441, 153] on span "Front:" at bounding box center [436, 149] width 17 height 6
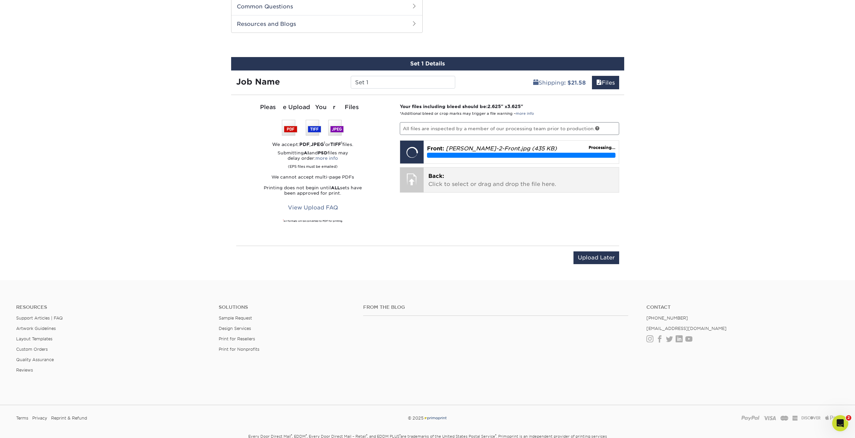
click at [442, 178] on span "Back:" at bounding box center [436, 176] width 16 height 6
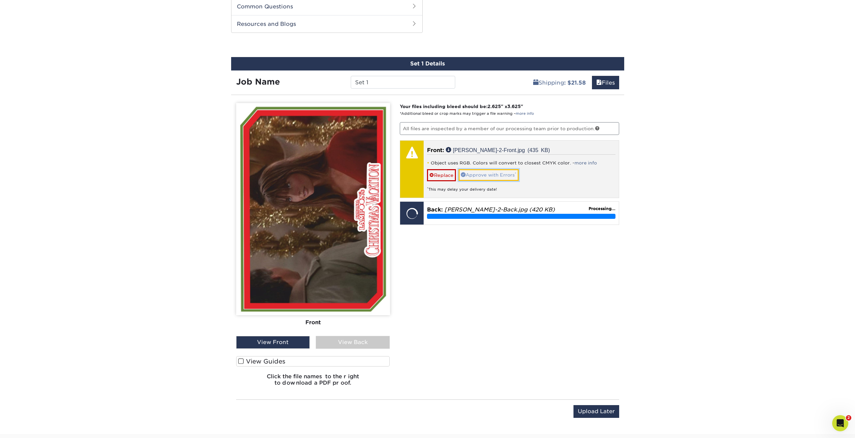
click at [495, 175] on link "Approve with Errors *" at bounding box center [489, 174] width 60 height 11
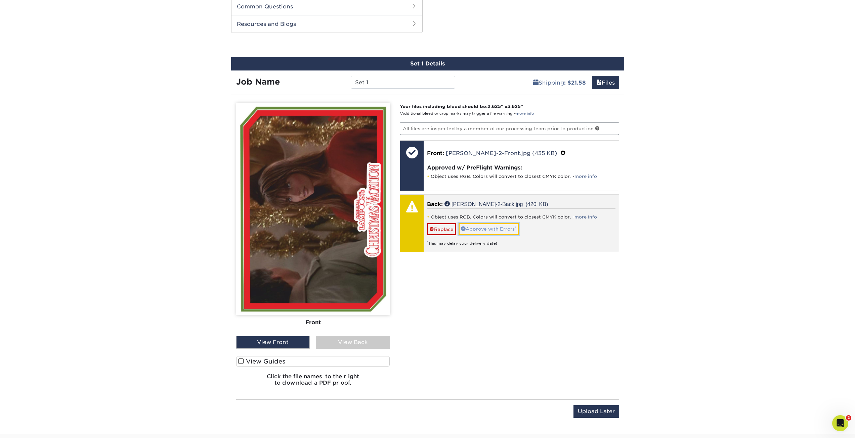
click at [480, 227] on link "Approve with Errors *" at bounding box center [489, 228] width 60 height 11
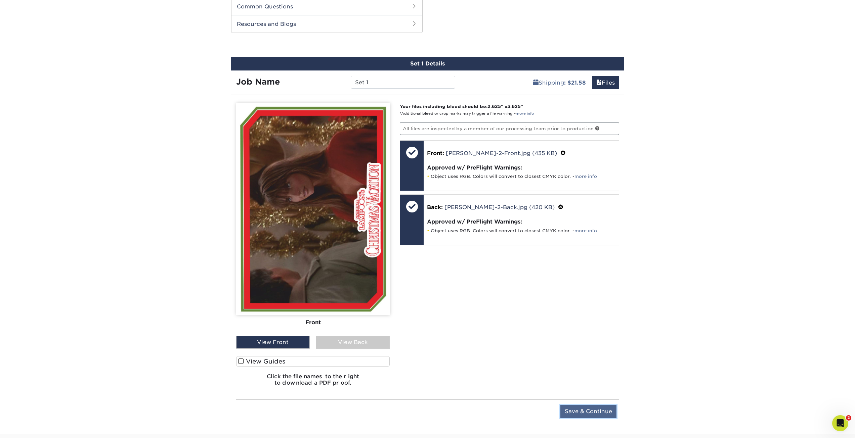
click at [577, 411] on input "Save & Continue" at bounding box center [588, 412] width 56 height 13
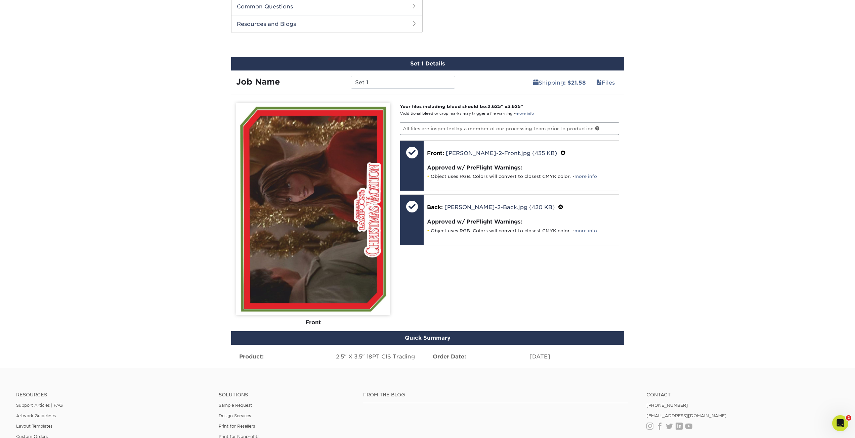
scroll to position [311, 0]
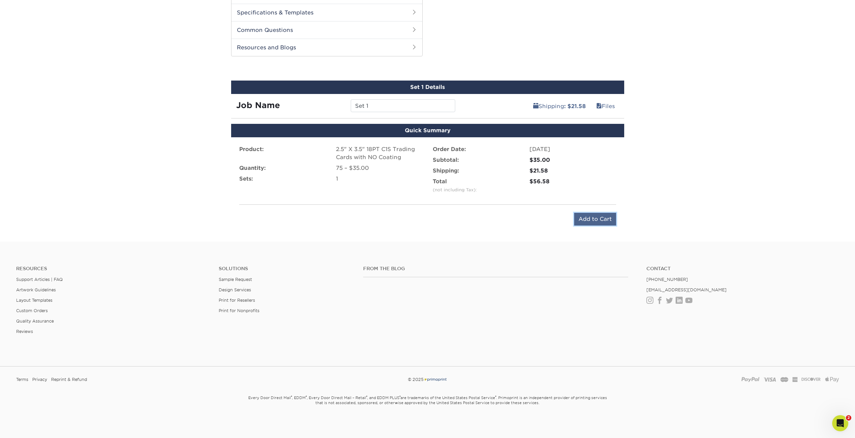
click at [602, 219] on input "Add to Cart" at bounding box center [595, 219] width 42 height 13
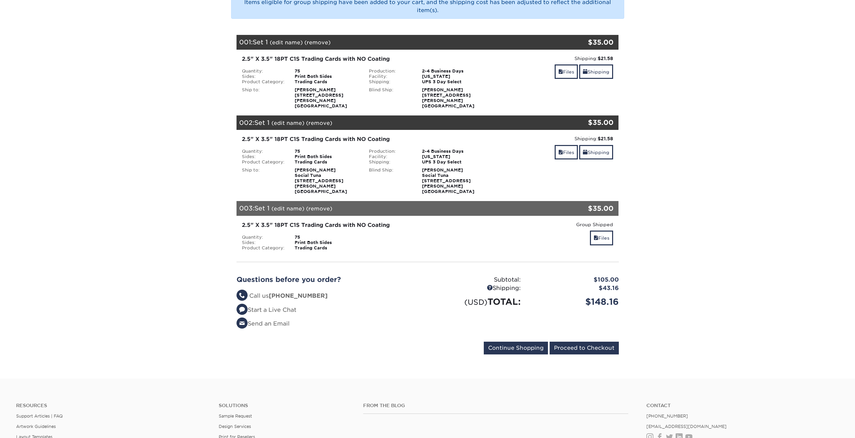
scroll to position [101, 0]
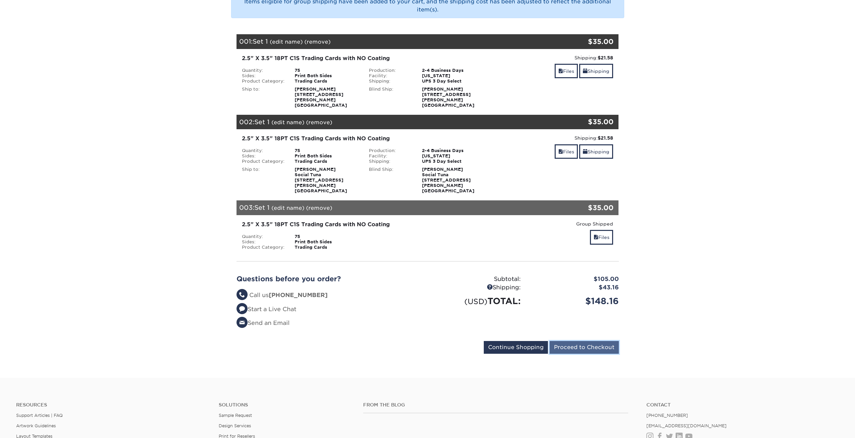
click at [571, 341] on input "Proceed to Checkout" at bounding box center [584, 347] width 69 height 13
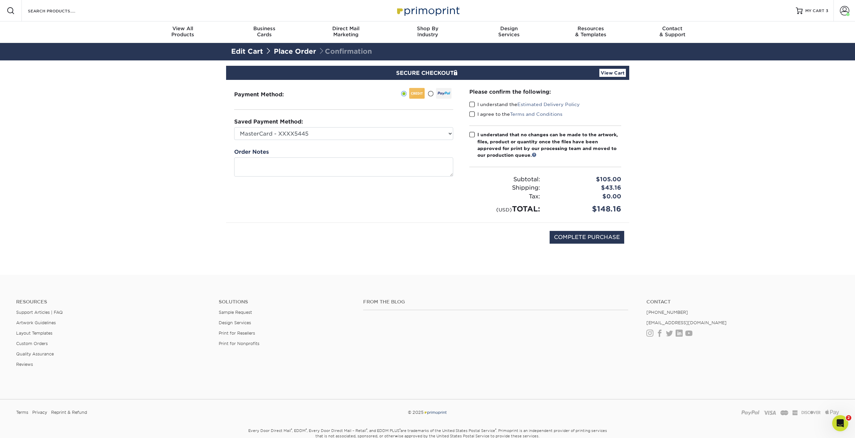
click at [472, 103] on span at bounding box center [472, 104] width 6 height 6
click at [0, 0] on input "I understand the Estimated Delivery Policy" at bounding box center [0, 0] width 0 height 0
click at [471, 111] on span at bounding box center [472, 114] width 6 height 6
click at [0, 0] on input "I agree to the Terms and Conditions" at bounding box center [0, 0] width 0 height 0
click at [472, 133] on span at bounding box center [472, 135] width 6 height 6
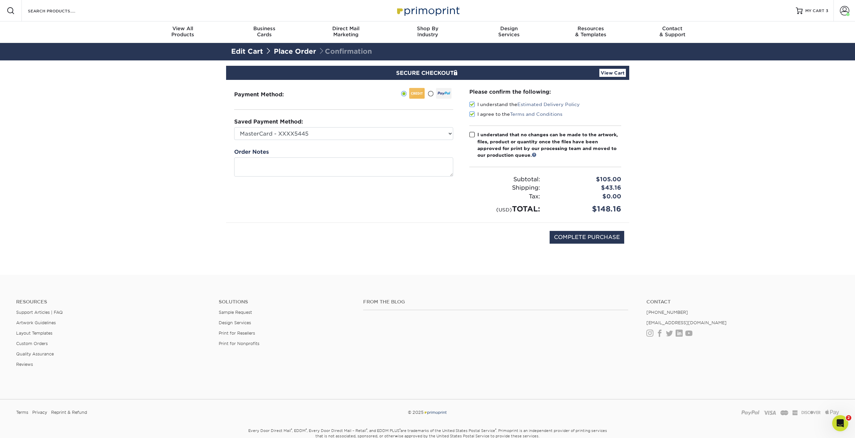
click at [0, 0] on input "I understand that no changes can be made to the artwork, files, product or quan…" at bounding box center [0, 0] width 0 height 0
click at [383, 129] on select "MasterCard - XXXX5445 MasterCard - XXXX1257 MasterCard - XXXX9995 New Credit Ca…" at bounding box center [343, 133] width 219 height 13
select select "74101"
click at [234, 127] on select "MasterCard - XXXX5445 MasterCard - XXXX1257 MasterCard - XXXX9995 New Credit Ca…" at bounding box center [343, 133] width 219 height 13
click at [568, 239] on input "COMPLETE PURCHASE" at bounding box center [587, 237] width 75 height 13
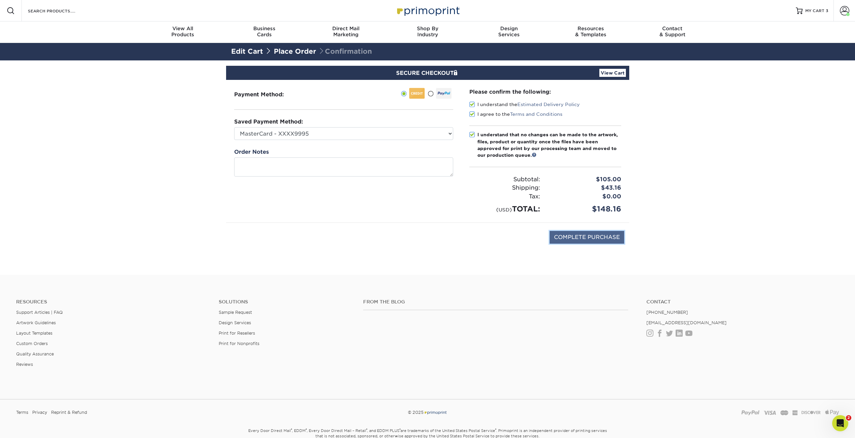
type input "PROCESSING, PLEASE WAIT..."
drag, startPoint x: 626, startPoint y: 207, endPoint x: 594, endPoint y: 208, distance: 31.9
click at [594, 208] on div "$148.16" at bounding box center [585, 209] width 81 height 11
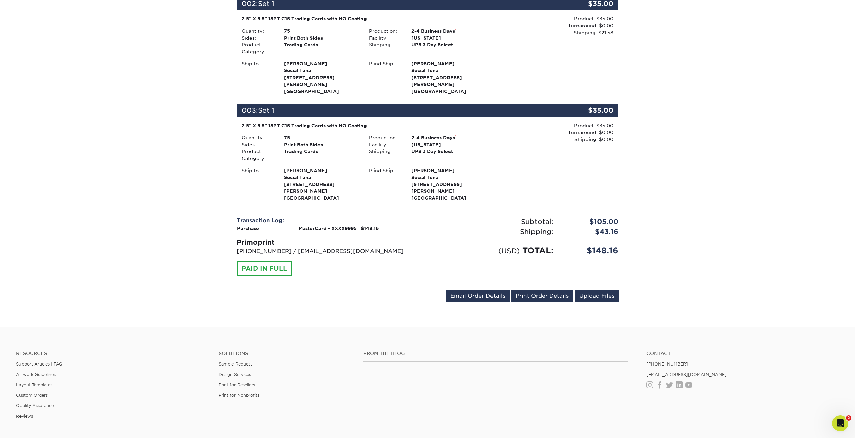
scroll to position [302, 0]
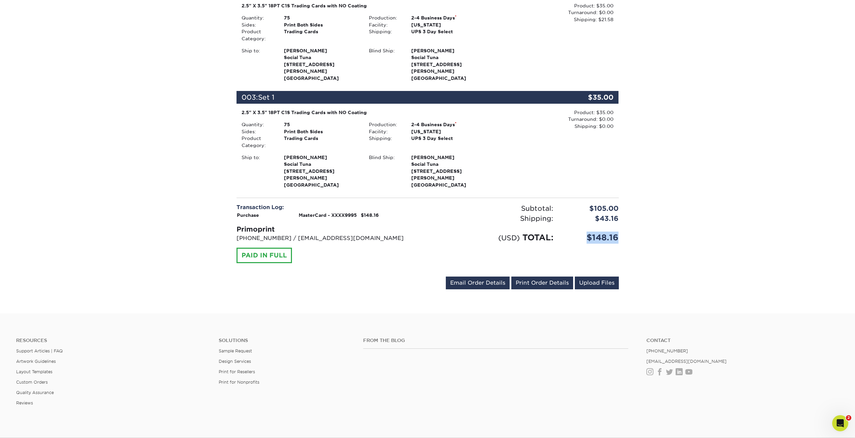
drag, startPoint x: 623, startPoint y: 219, endPoint x: 586, endPoint y: 221, distance: 37.0
click at [586, 232] on div "$148.16" at bounding box center [591, 238] width 66 height 12
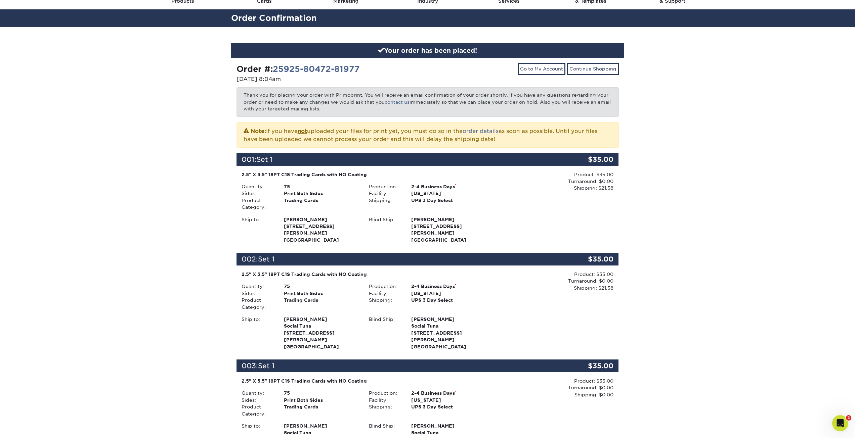
scroll to position [0, 0]
